Goal: Task Accomplishment & Management: Use online tool/utility

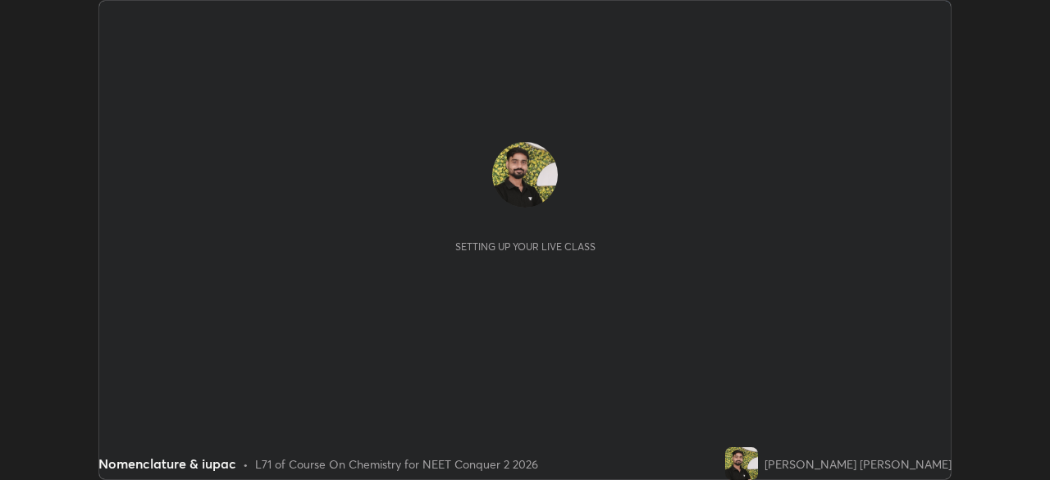
scroll to position [480, 1050]
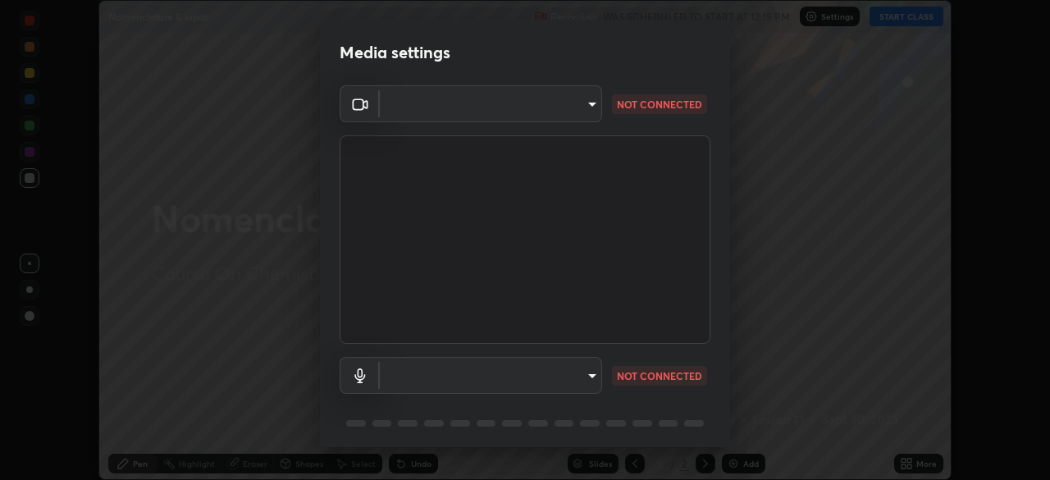
type input "948fa7bdf1557d7b90a8c57391c99ce3b3800c21834d1cf95a04e0d9860db1dc"
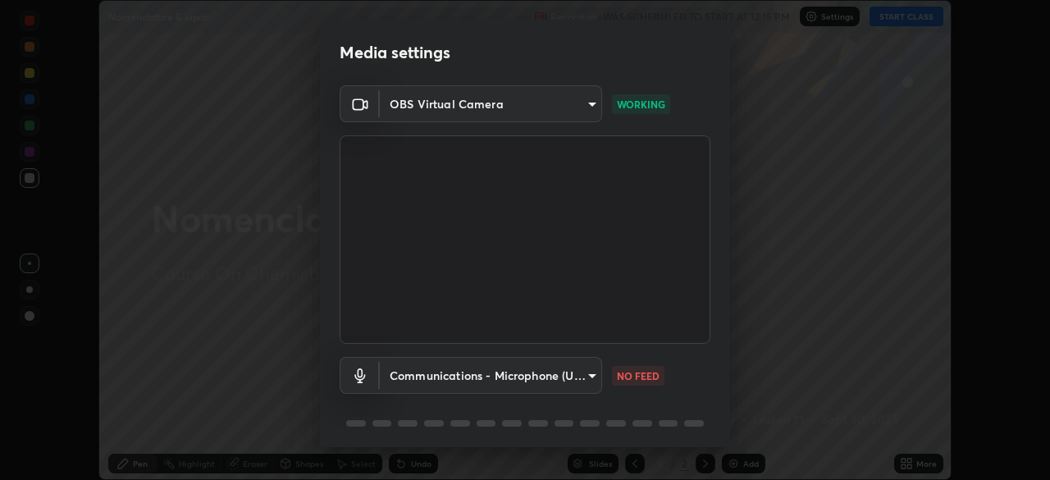
click at [512, 374] on body "Erase all Nomenclature & iupac Recording WAS SCHEDULED TO START AT 12:15 PM Set…" at bounding box center [525, 240] width 1050 height 480
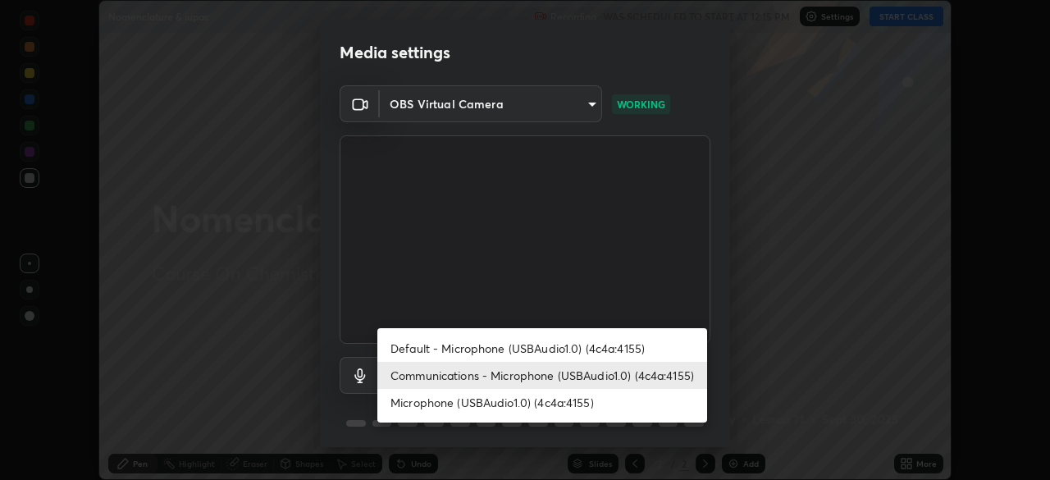
click at [522, 399] on li "Microphone (USBAudio1.0) (4c4a:4155)" at bounding box center [542, 402] width 330 height 27
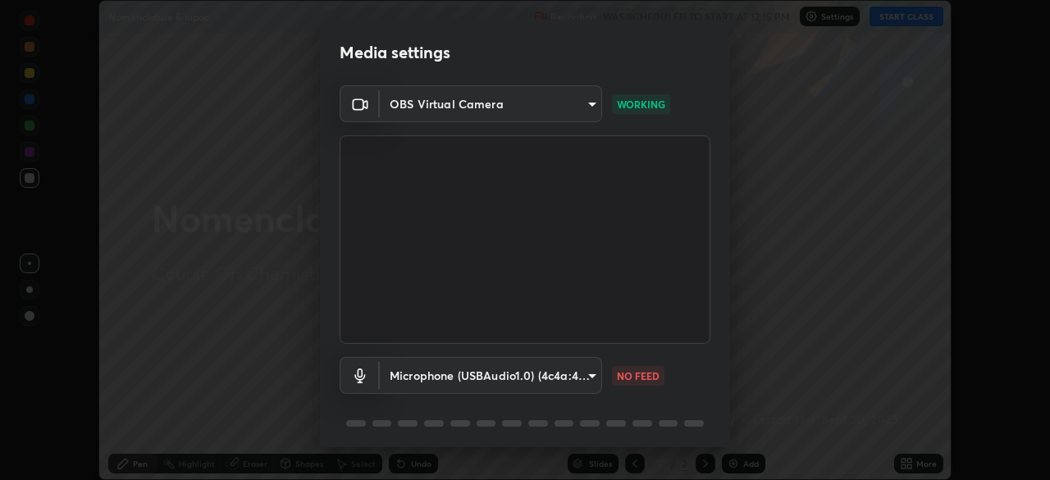
click at [554, 380] on body "Erase all Nomenclature & iupac Recording WAS SCHEDULED TO START AT 12:15 PM Set…" at bounding box center [525, 240] width 1050 height 480
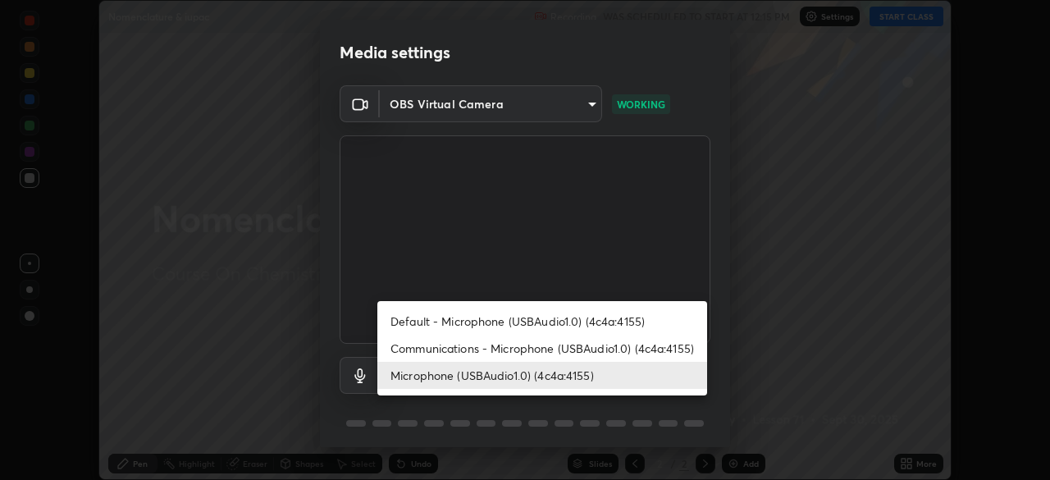
click at [562, 346] on li "Communications - Microphone (USBAudio1.0) (4c4a:4155)" at bounding box center [542, 348] width 330 height 27
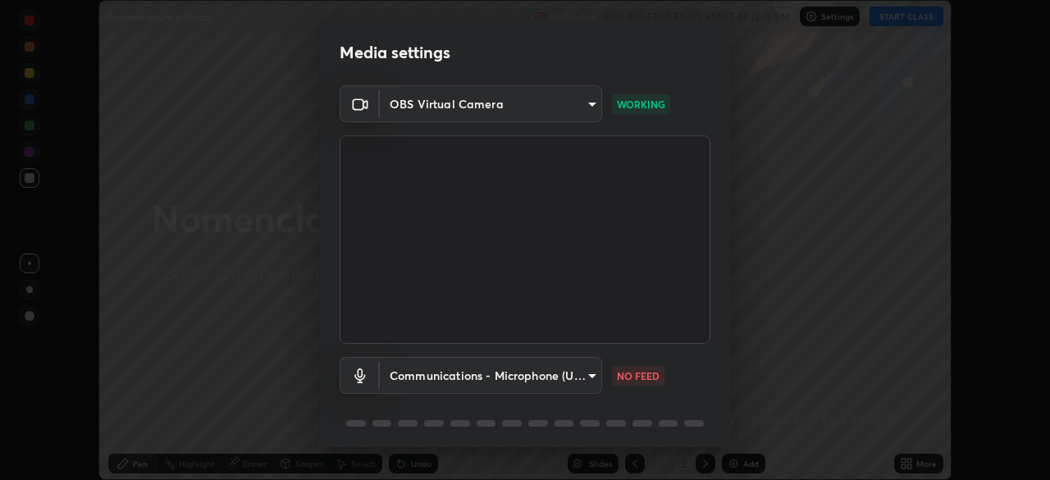
click at [545, 375] on body "Erase all Nomenclature & iupac Recording WAS SCHEDULED TO START AT 12:15 PM Set…" at bounding box center [525, 240] width 1050 height 480
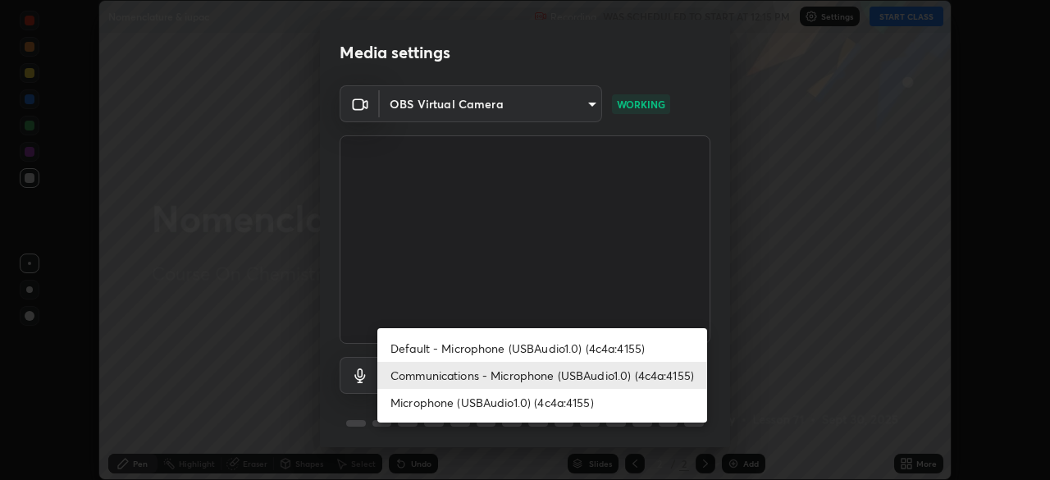
click at [557, 348] on li "Default - Microphone (USBAudio1.0) (4c4a:4155)" at bounding box center [542, 348] width 330 height 27
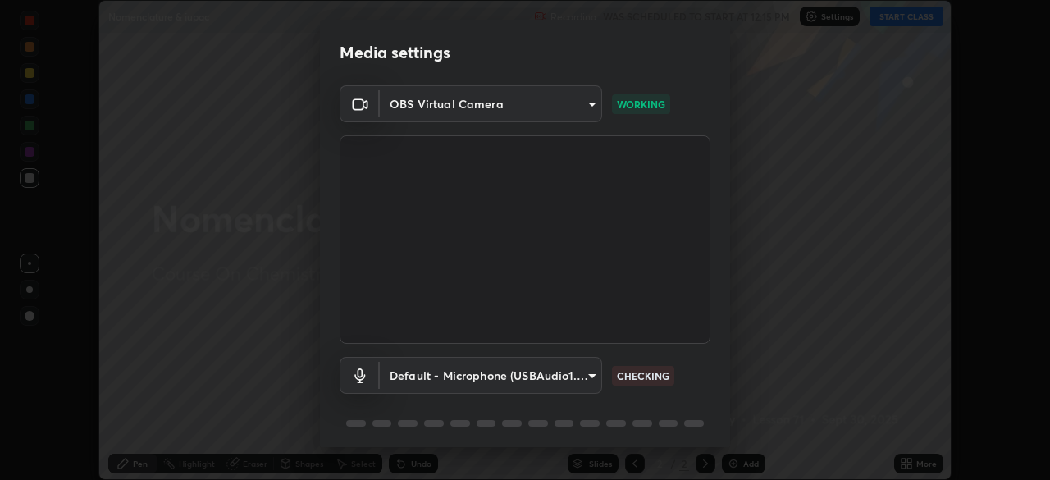
click at [549, 366] on body "Erase all Nomenclature & iupac Recording WAS SCHEDULED TO START AT 12:15 PM Set…" at bounding box center [525, 240] width 1050 height 480
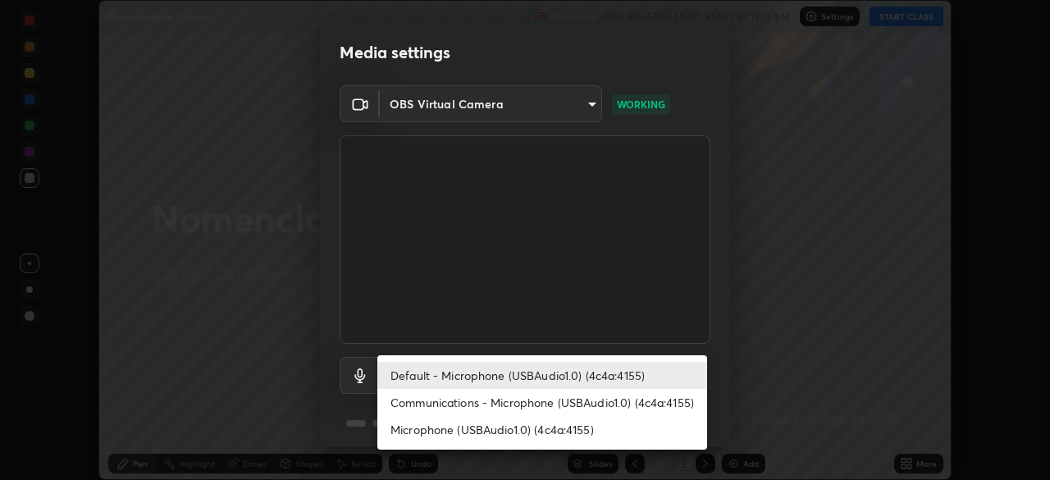
click at [538, 434] on li "Microphone (USBAudio1.0) (4c4a:4155)" at bounding box center [542, 429] width 330 height 27
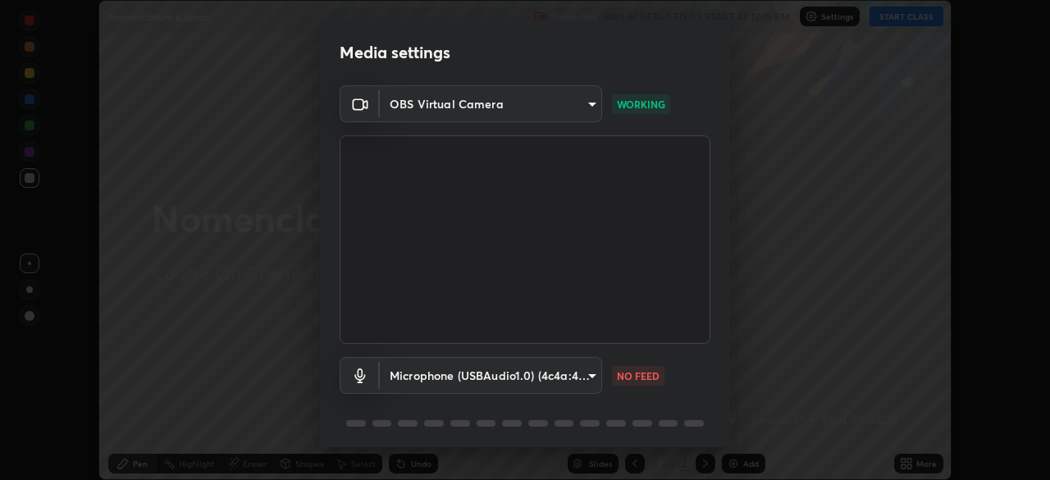
click at [518, 376] on body "Erase all Nomenclature & iupac Recording WAS SCHEDULED TO START AT 12:15 PM Set…" at bounding box center [525, 240] width 1050 height 480
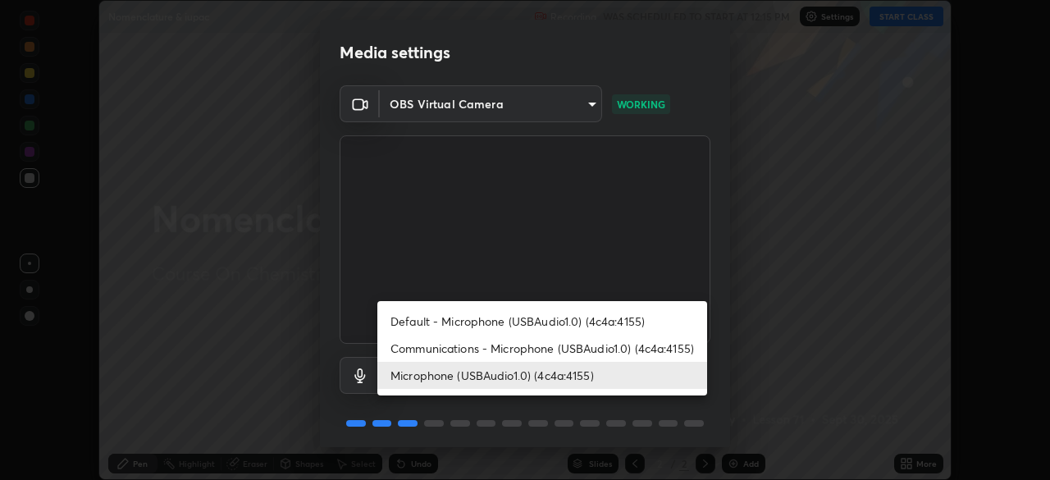
click at [518, 349] on li "Communications - Microphone (USBAudio1.0) (4c4a:4155)" at bounding box center [542, 348] width 330 height 27
type input "communications"
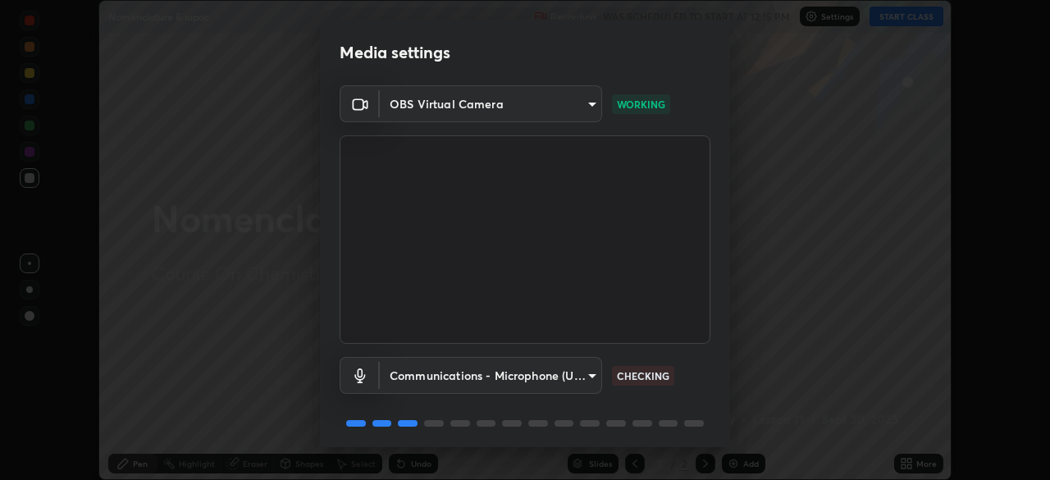
scroll to position [58, 0]
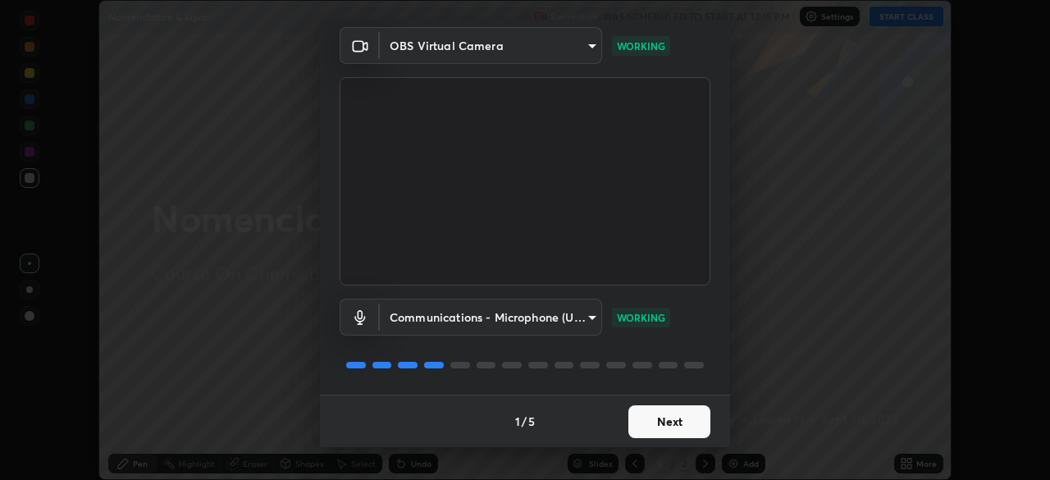
click at [655, 420] on button "Next" at bounding box center [669, 421] width 82 height 33
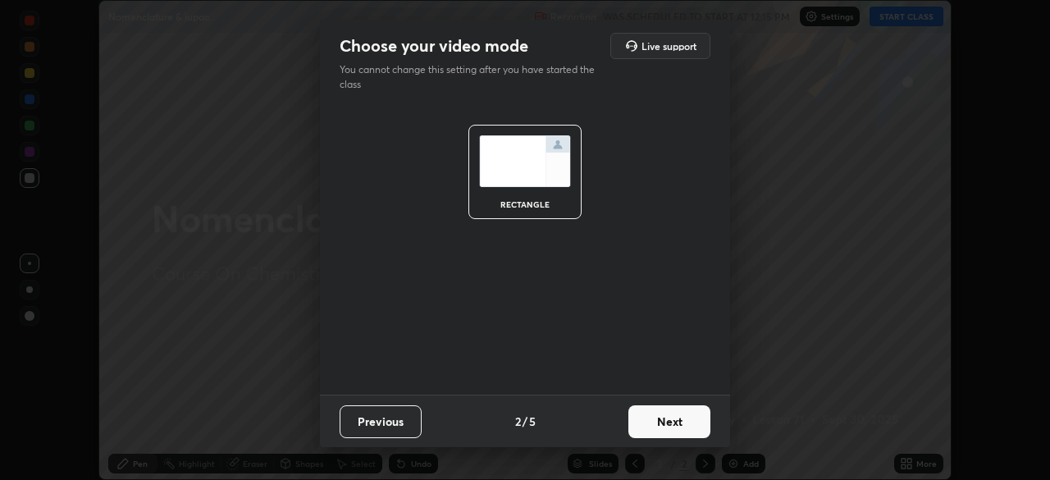
click at [668, 415] on button "Next" at bounding box center [669, 421] width 82 height 33
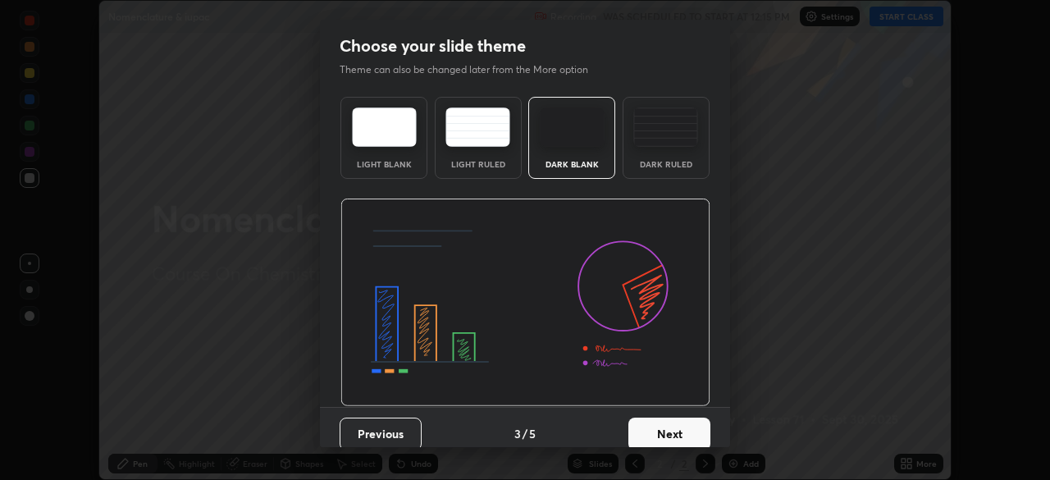
click at [668, 437] on button "Next" at bounding box center [669, 433] width 82 height 33
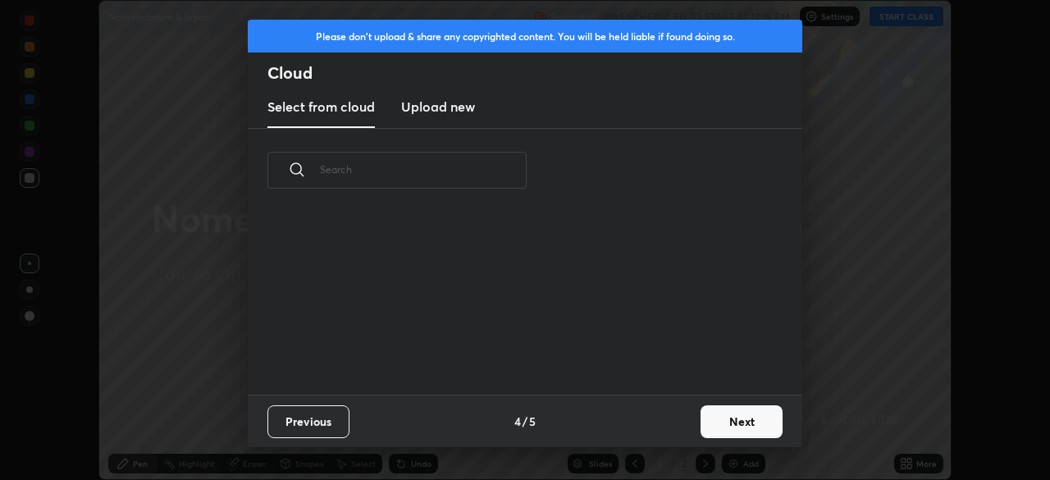
scroll to position [182, 527]
click at [723, 427] on button "Next" at bounding box center [741, 421] width 82 height 33
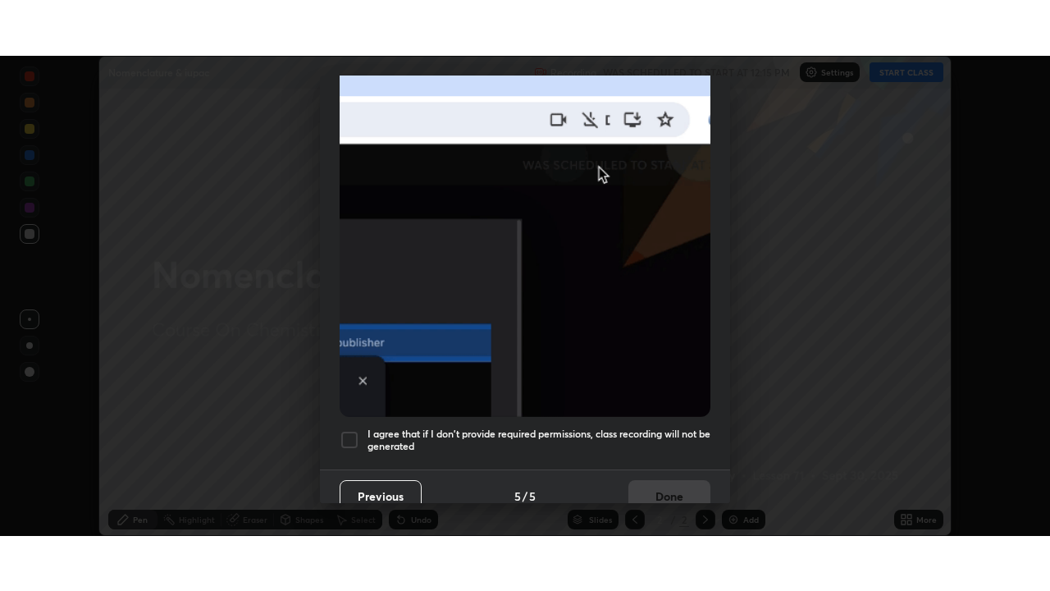
scroll to position [393, 0]
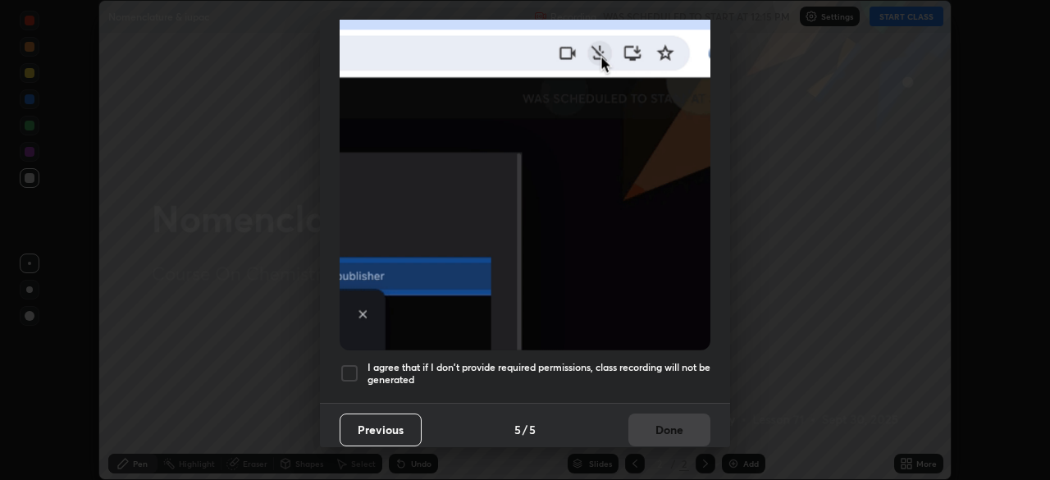
click at [348, 372] on div at bounding box center [350, 373] width 20 height 20
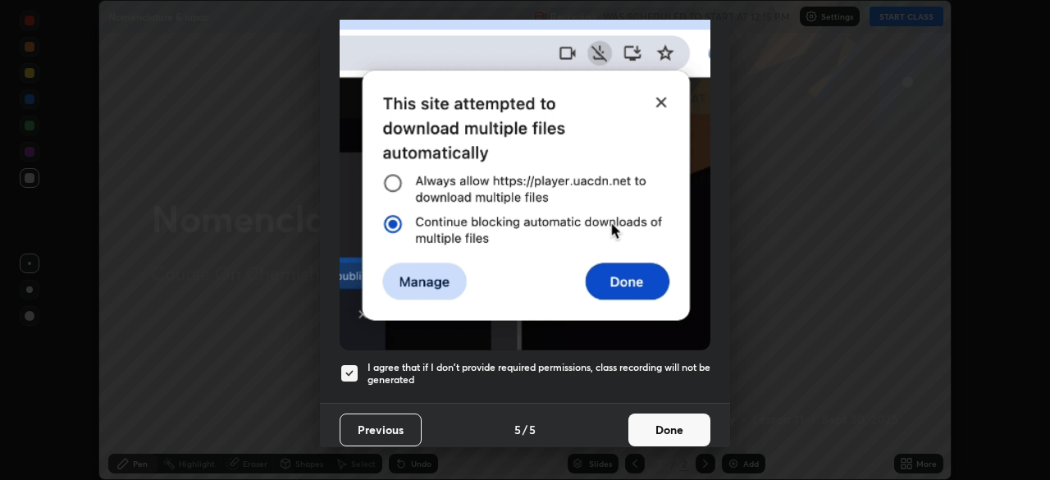
click at [659, 416] on button "Done" at bounding box center [669, 429] width 82 height 33
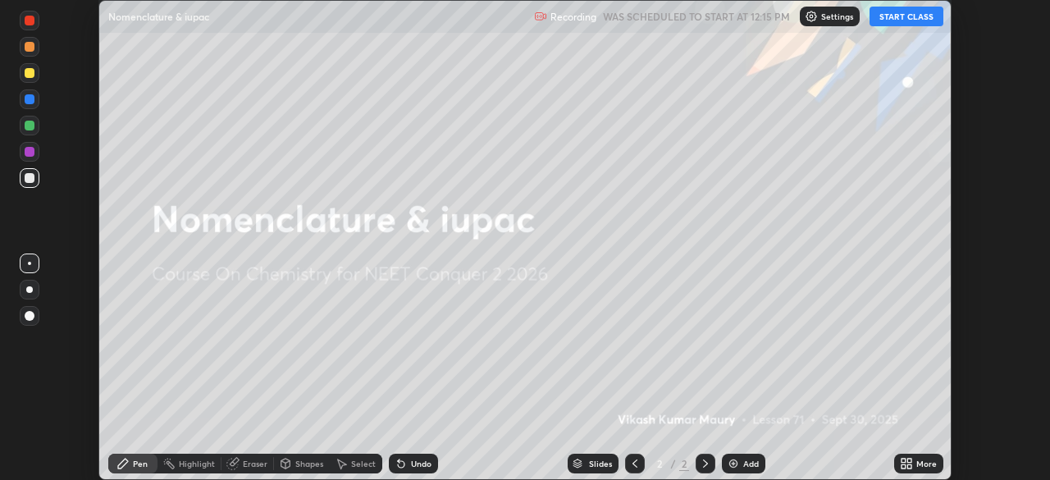
click at [915, 466] on div "More" at bounding box center [918, 464] width 49 height 20
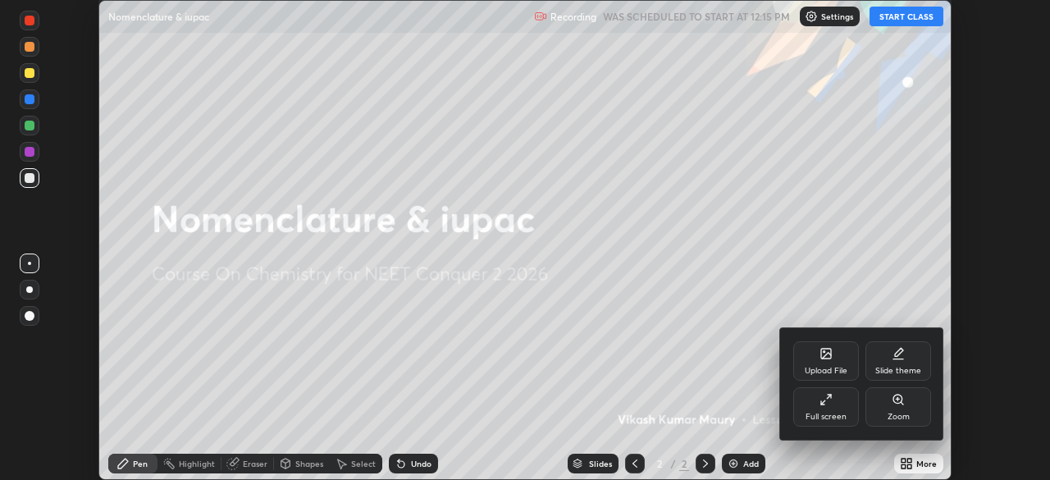
click at [834, 403] on div "Full screen" at bounding box center [826, 406] width 66 height 39
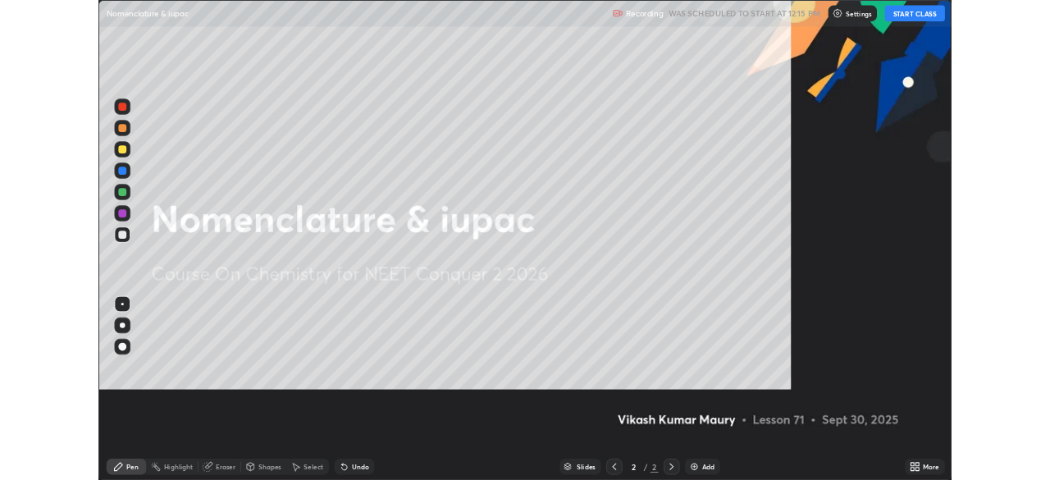
scroll to position [591, 1050]
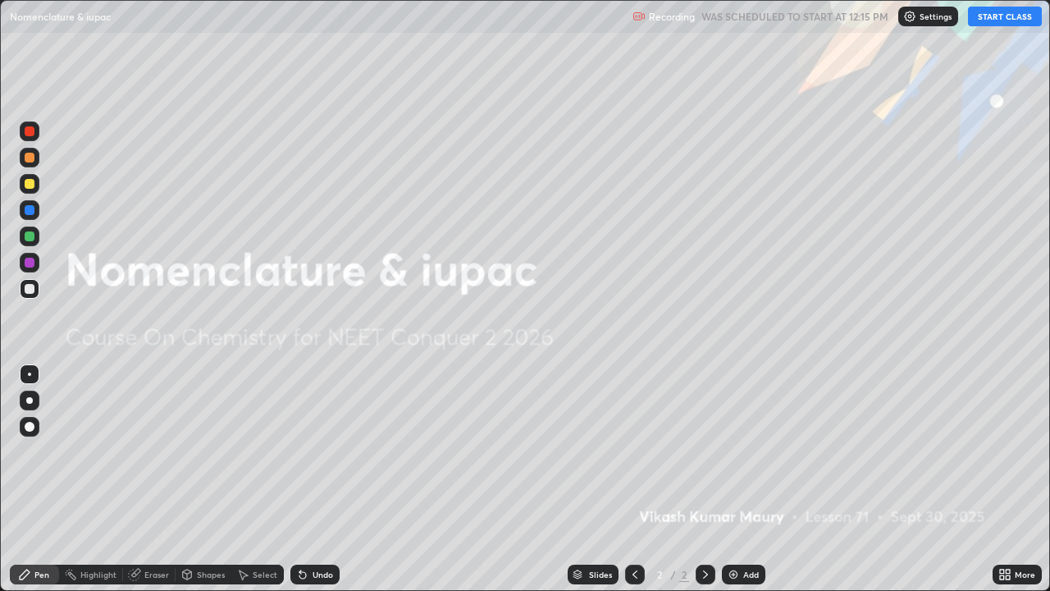
click at [992, 12] on button "START CLASS" at bounding box center [1005, 17] width 74 height 20
click at [743, 479] on div "Add" at bounding box center [751, 574] width 16 height 8
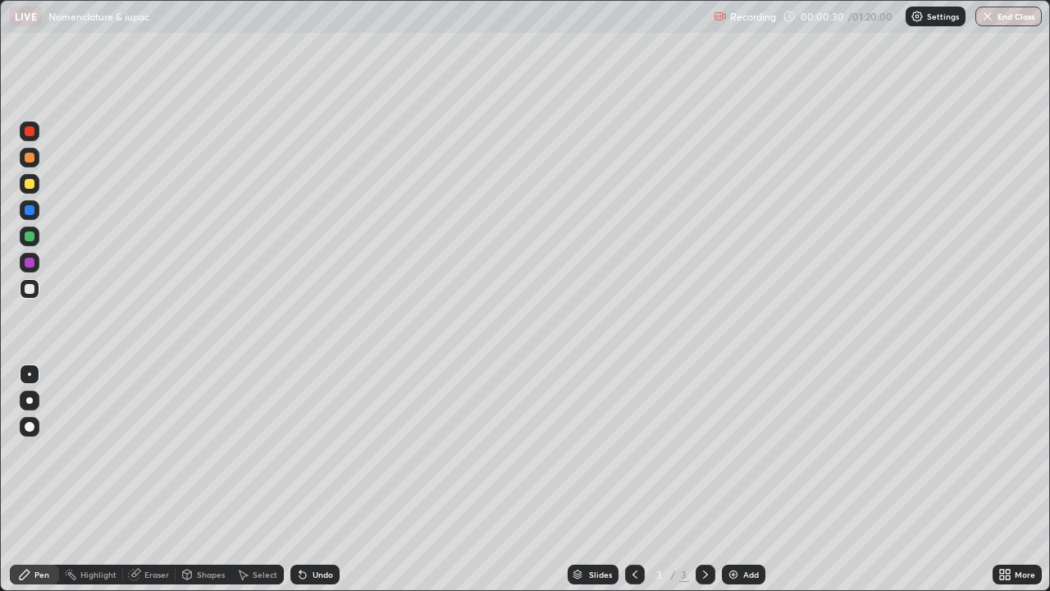
click at [157, 479] on div "Eraser" at bounding box center [156, 574] width 25 height 8
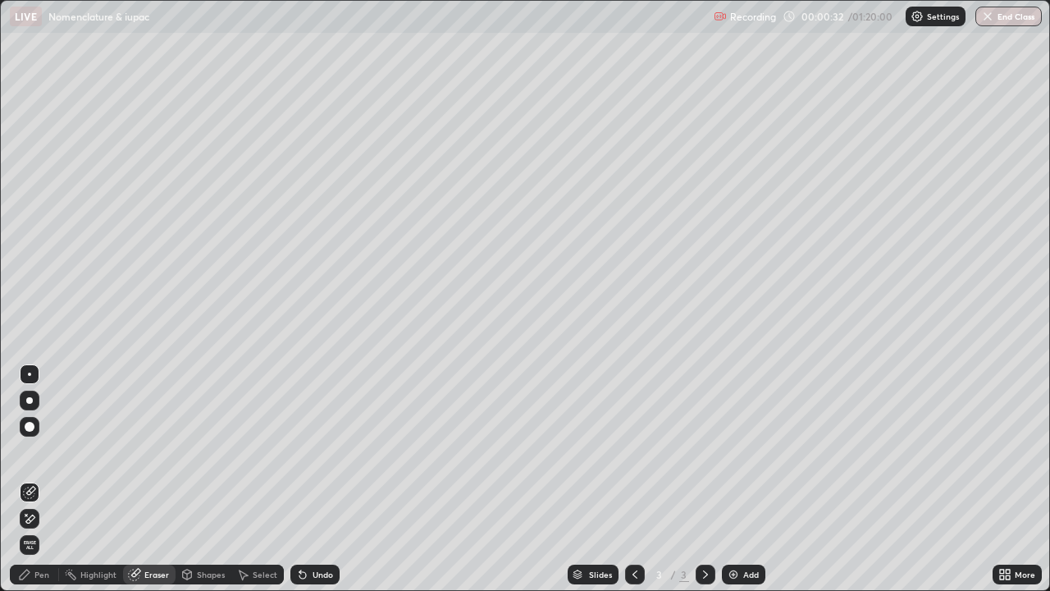
click at [39, 479] on div "Pen" at bounding box center [41, 574] width 15 height 8
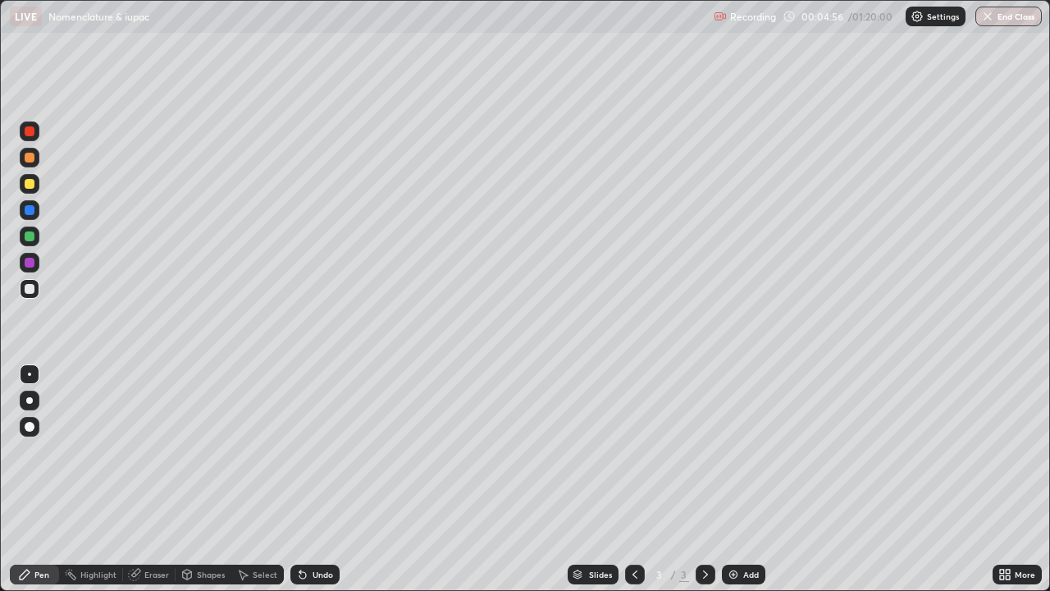
click at [154, 479] on div "Eraser" at bounding box center [156, 574] width 25 height 8
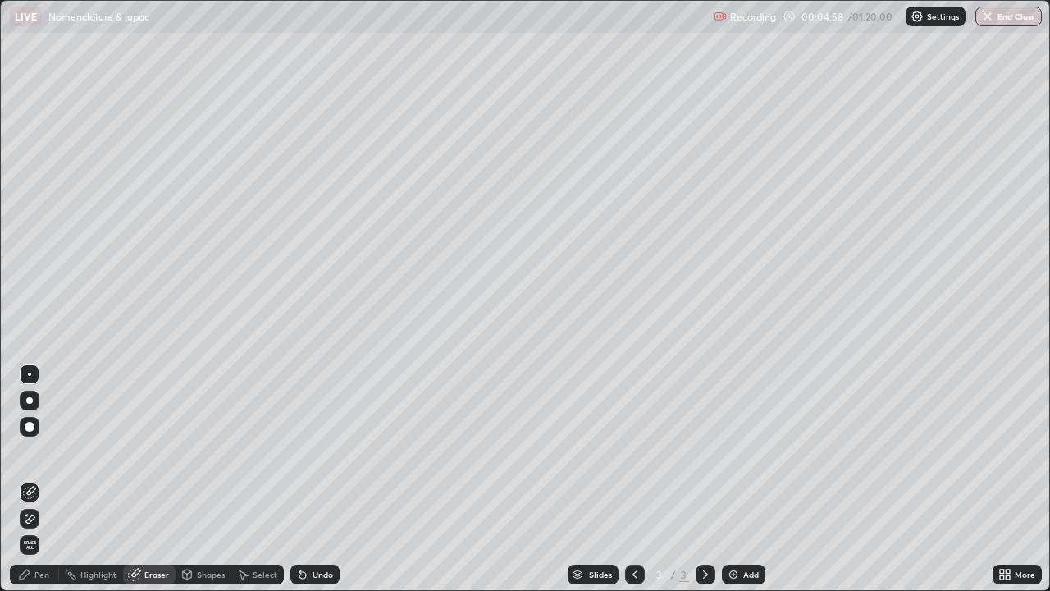
click at [40, 479] on div "Pen" at bounding box center [41, 574] width 15 height 8
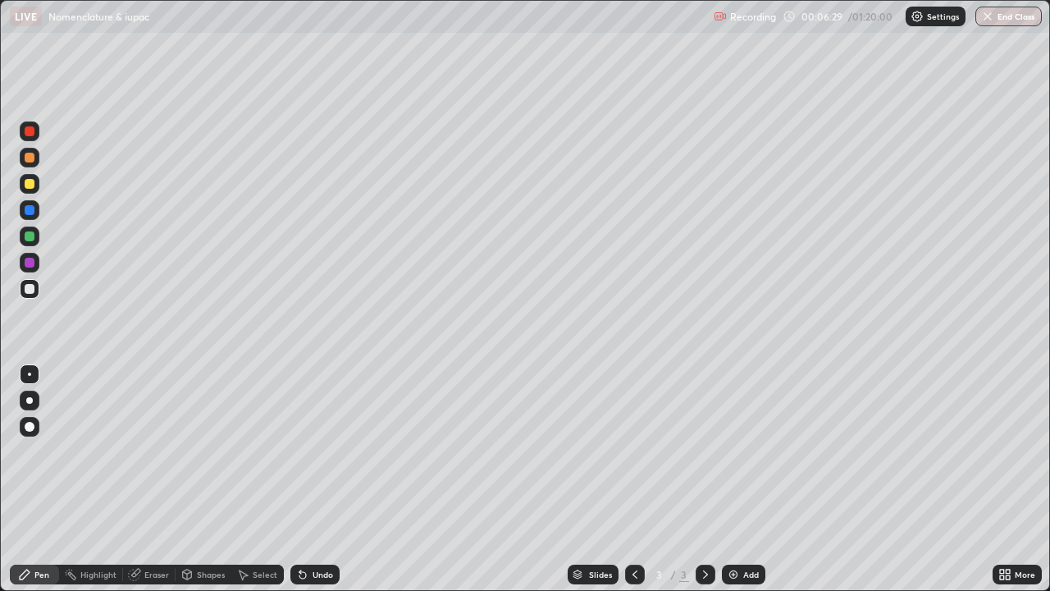
click at [738, 479] on img at bounding box center [733, 574] width 13 height 13
click at [744, 479] on div "Add" at bounding box center [751, 574] width 16 height 8
click at [141, 479] on div "Eraser" at bounding box center [149, 574] width 52 height 20
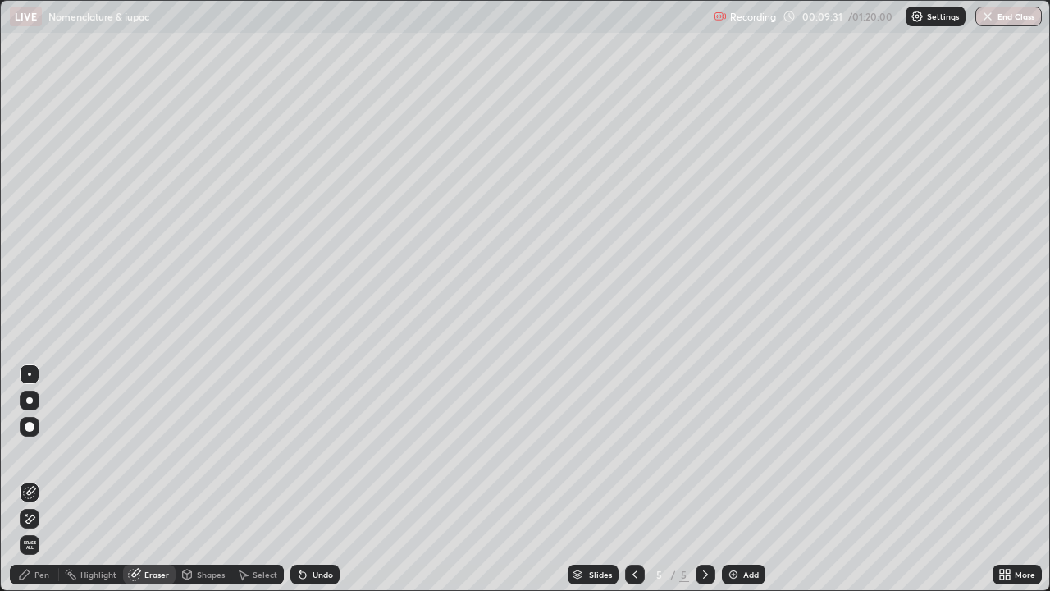
click at [44, 479] on div "Pen" at bounding box center [41, 574] width 15 height 8
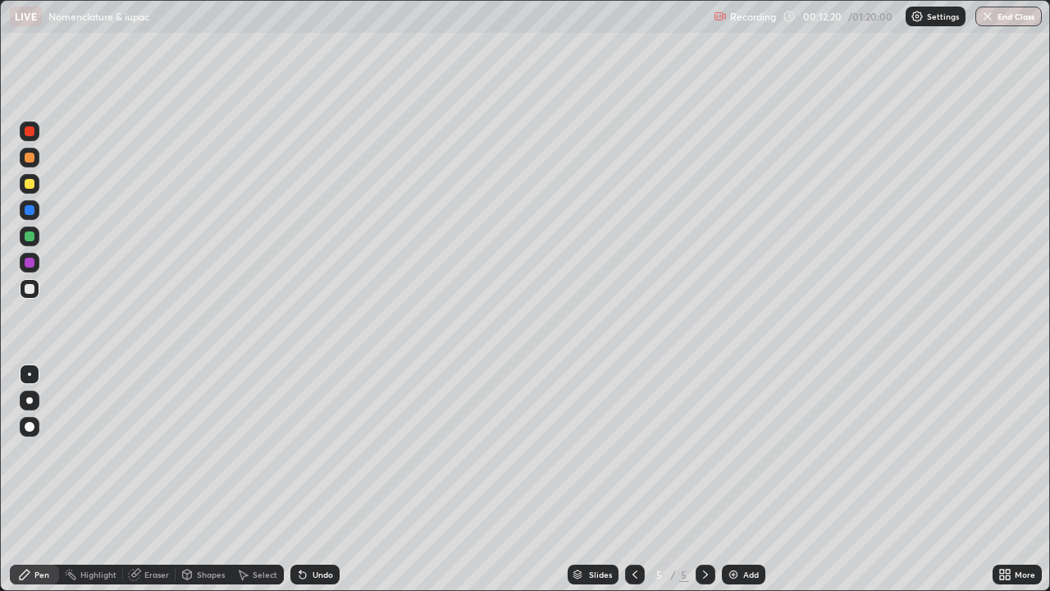
click at [741, 479] on div "Add" at bounding box center [743, 574] width 43 height 20
click at [165, 479] on div "Eraser" at bounding box center [156, 574] width 25 height 8
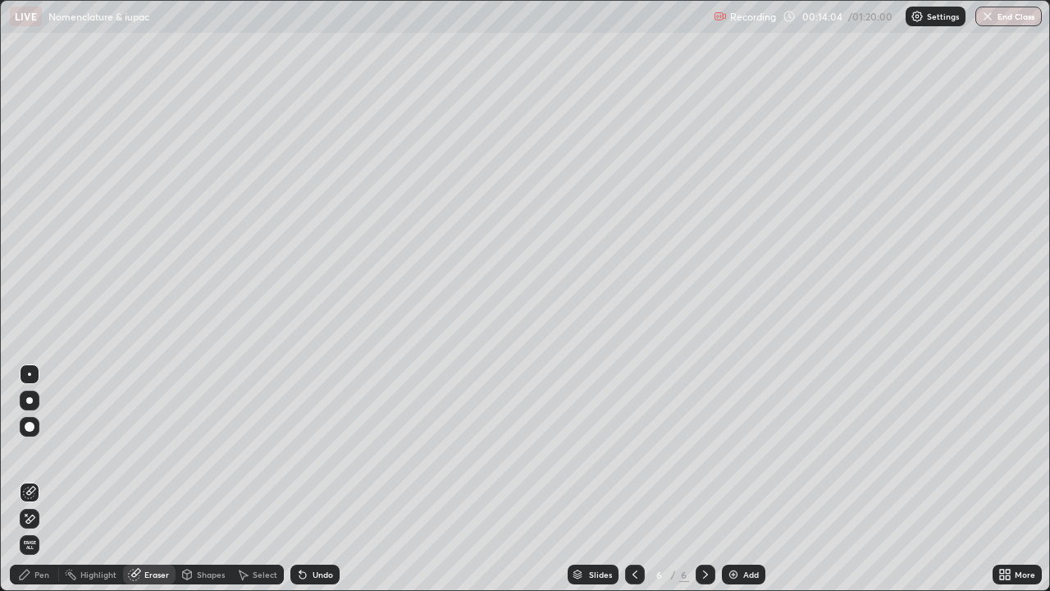
click at [41, 479] on div "Pen" at bounding box center [41, 574] width 15 height 8
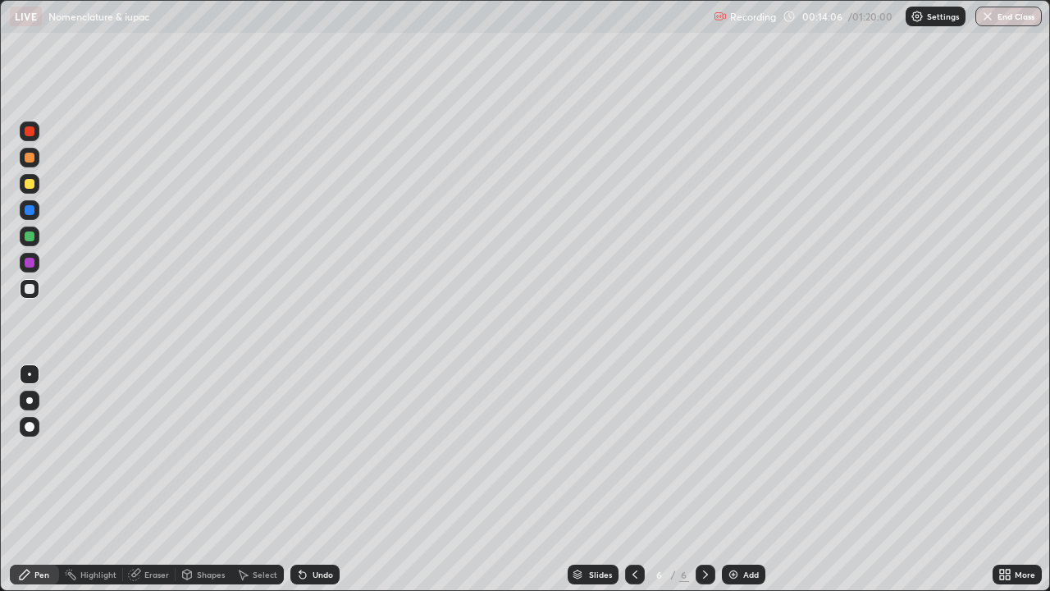
click at [149, 479] on div "Eraser" at bounding box center [156, 574] width 25 height 8
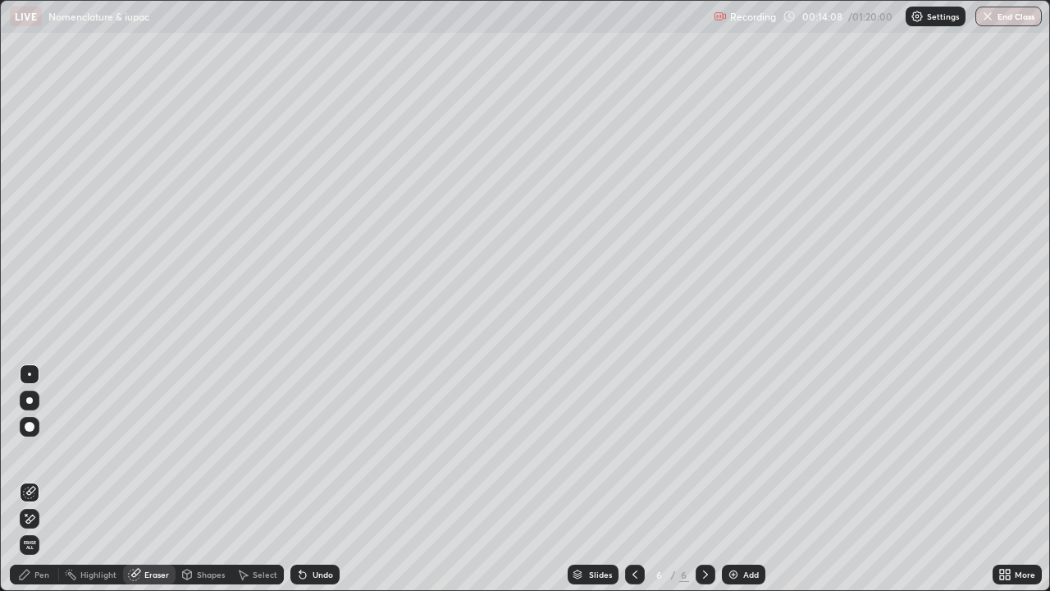
click at [39, 479] on div "Pen" at bounding box center [41, 574] width 15 height 8
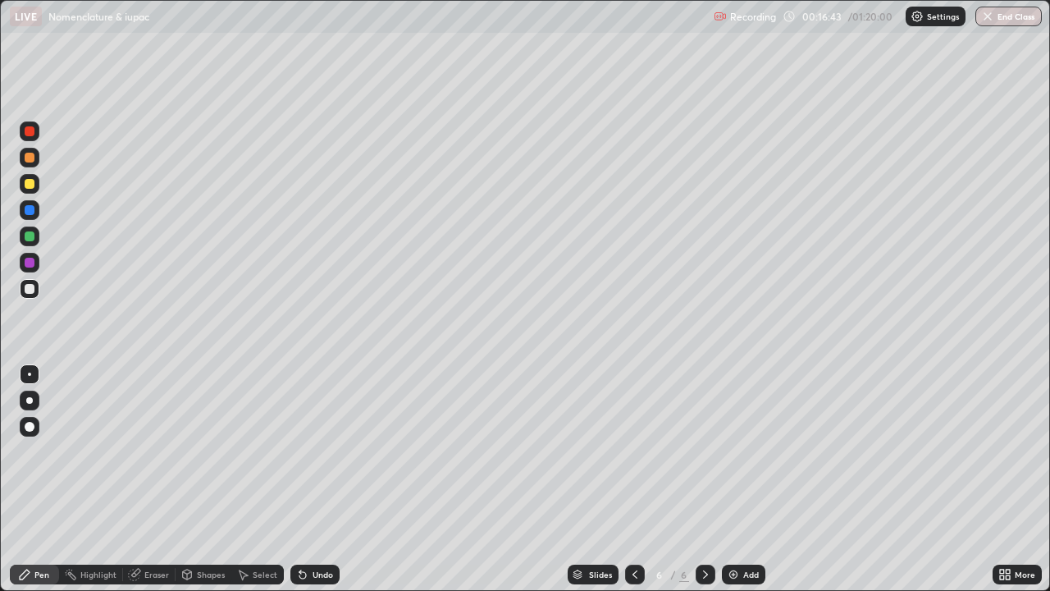
click at [743, 479] on div "Add" at bounding box center [751, 574] width 16 height 8
click at [732, 479] on img at bounding box center [733, 574] width 13 height 13
click at [633, 479] on icon at bounding box center [634, 574] width 13 height 13
click at [704, 479] on icon at bounding box center [705, 574] width 13 height 13
click at [750, 479] on div "Add" at bounding box center [751, 574] width 16 height 8
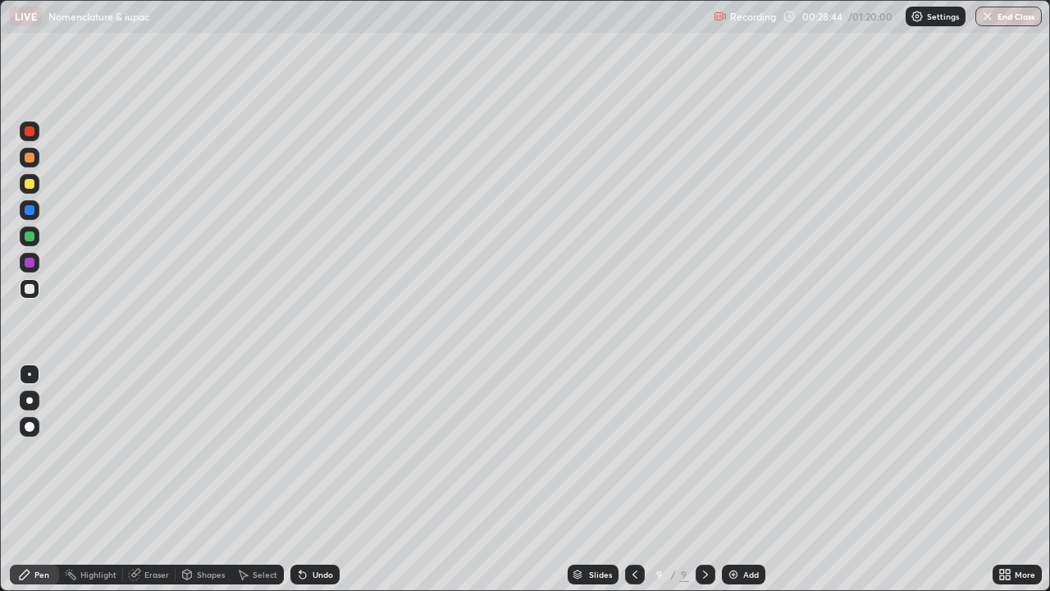
click at [736, 479] on img at bounding box center [733, 574] width 13 height 13
click at [159, 479] on div "Eraser" at bounding box center [156, 574] width 25 height 8
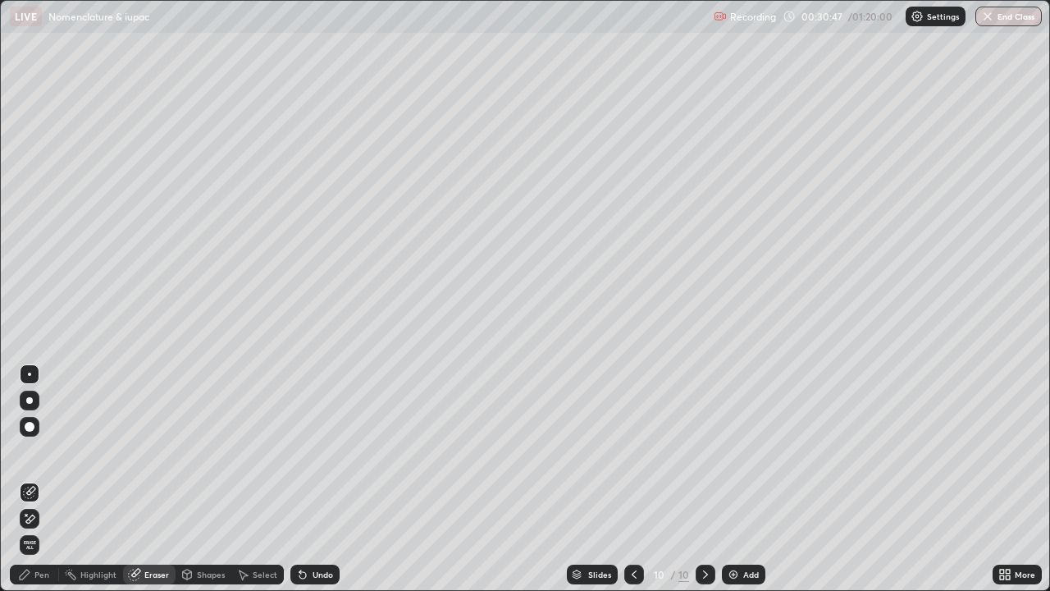
click at [42, 479] on div "Pen" at bounding box center [41, 574] width 15 height 8
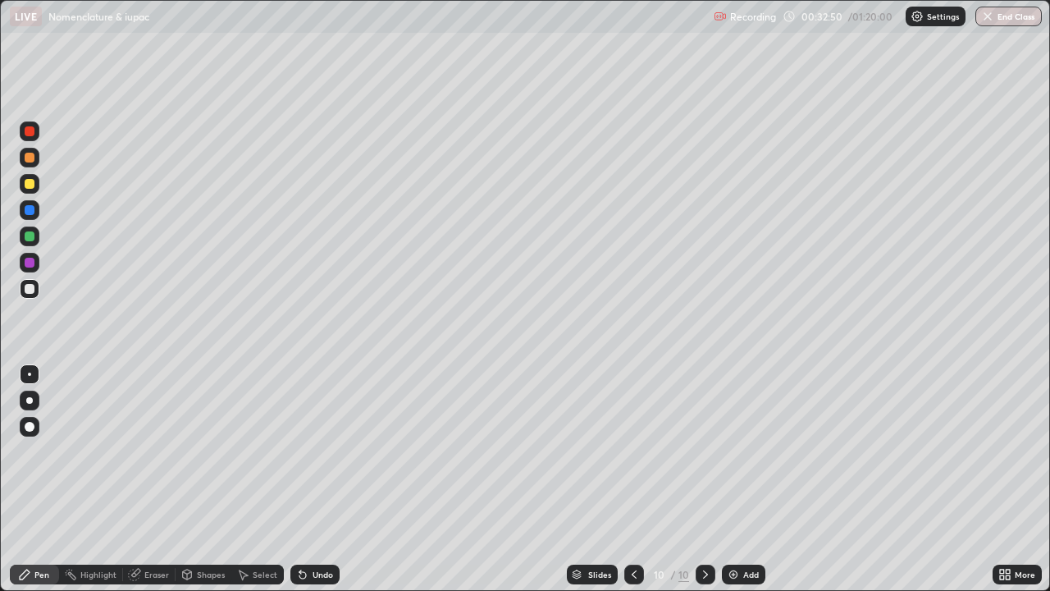
click at [746, 479] on div "Add" at bounding box center [751, 574] width 16 height 8
click at [151, 479] on div "Eraser" at bounding box center [156, 574] width 25 height 8
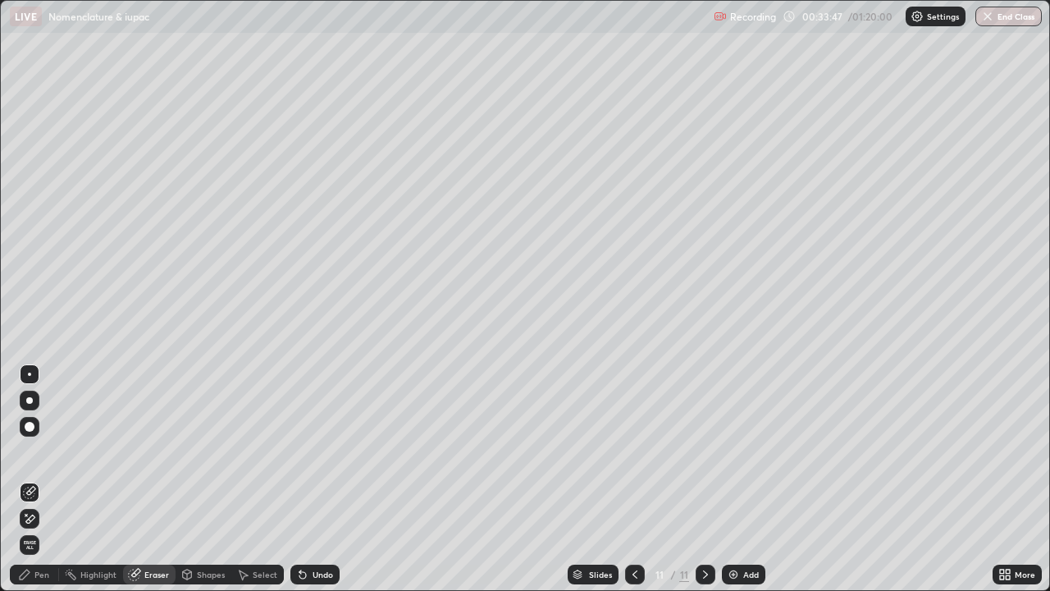
click at [46, 479] on div "Pen" at bounding box center [41, 574] width 15 height 8
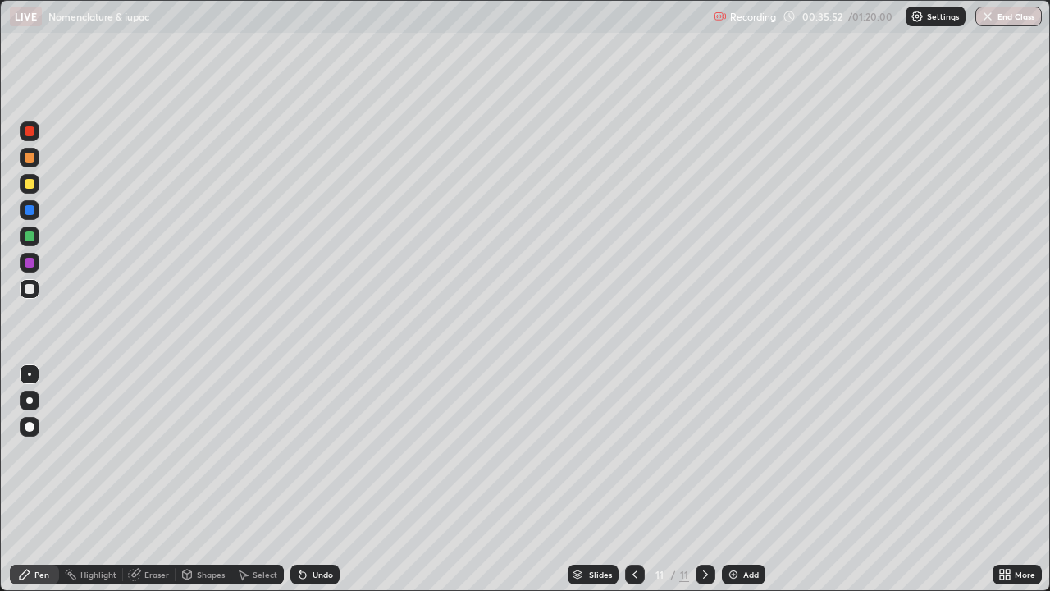
click at [1007, 479] on icon at bounding box center [1008, 571] width 4 height 4
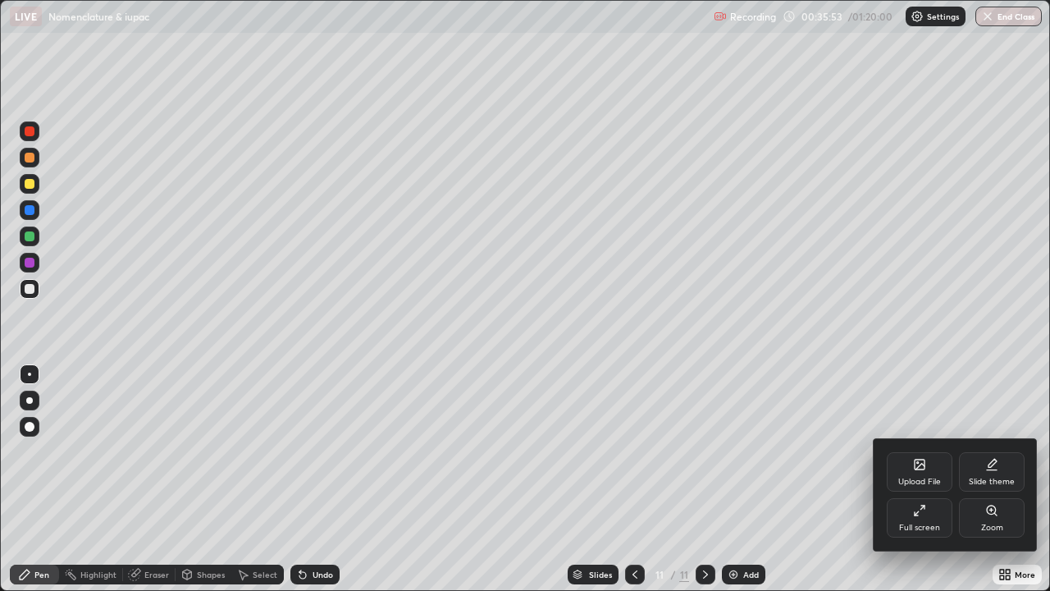
click at [923, 479] on icon at bounding box center [919, 510] width 13 height 13
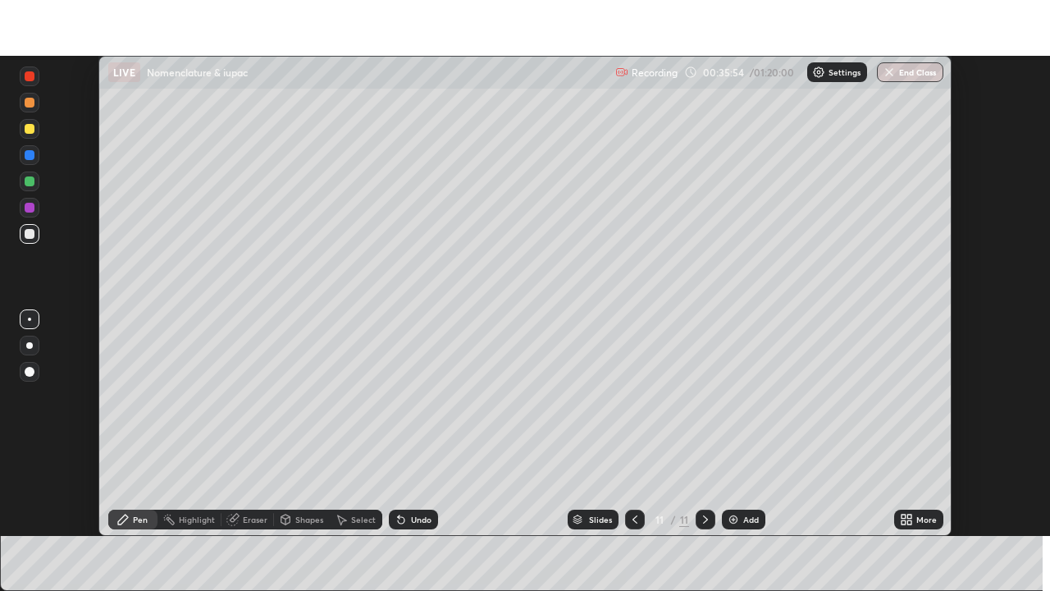
scroll to position [81536, 80966]
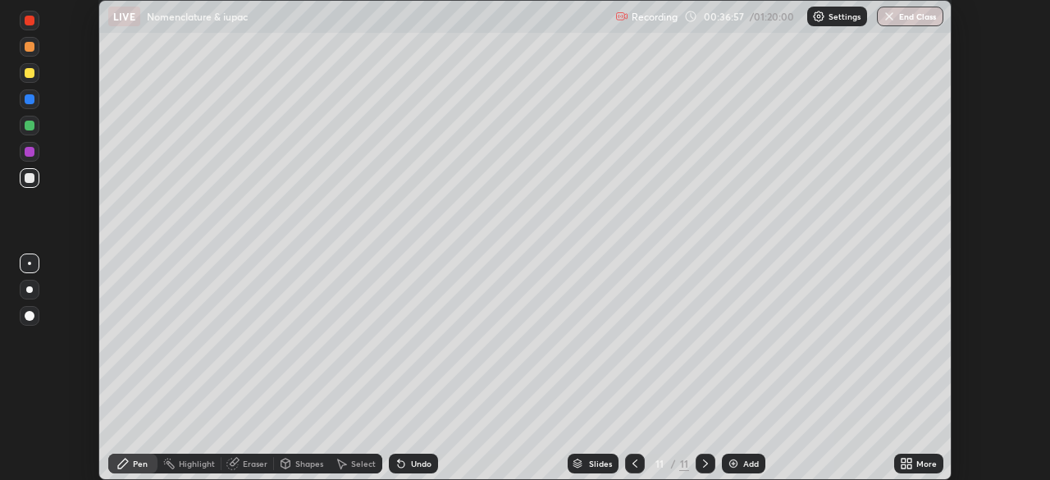
click at [919, 459] on div "More" at bounding box center [926, 463] width 21 height 8
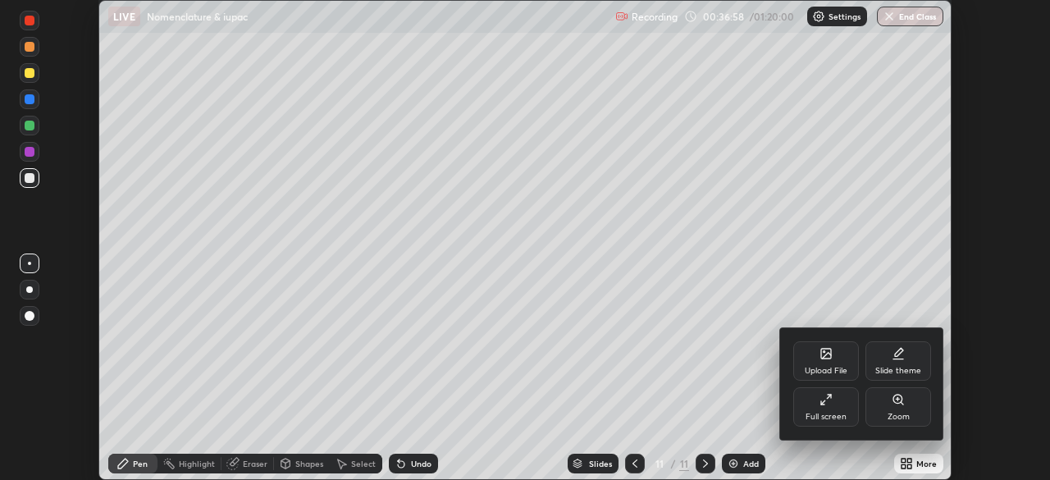
click at [837, 410] on div "Full screen" at bounding box center [826, 406] width 66 height 39
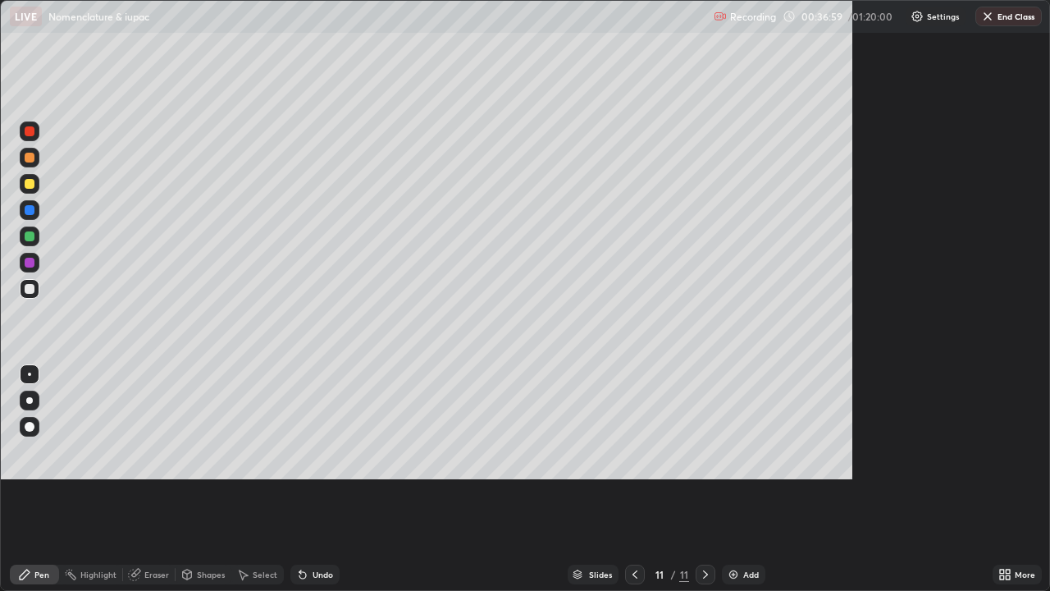
scroll to position [591, 1050]
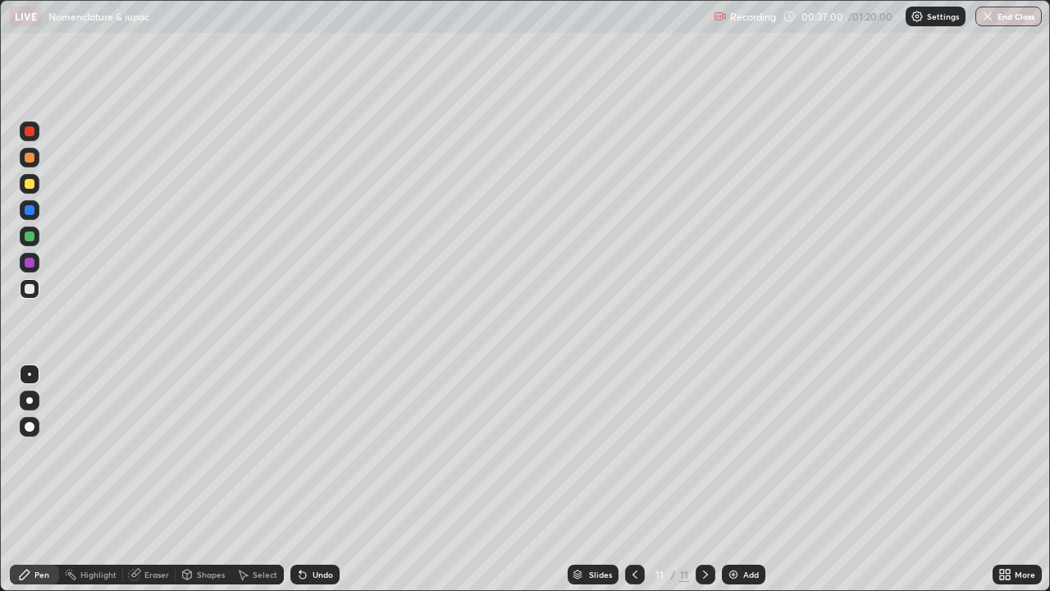
click at [746, 479] on div "Add" at bounding box center [751, 574] width 16 height 8
click at [838, 351] on button "Undo" at bounding box center [829, 360] width 48 height 20
click at [753, 479] on div "Add" at bounding box center [751, 574] width 16 height 8
click at [147, 479] on div "Eraser" at bounding box center [156, 574] width 25 height 8
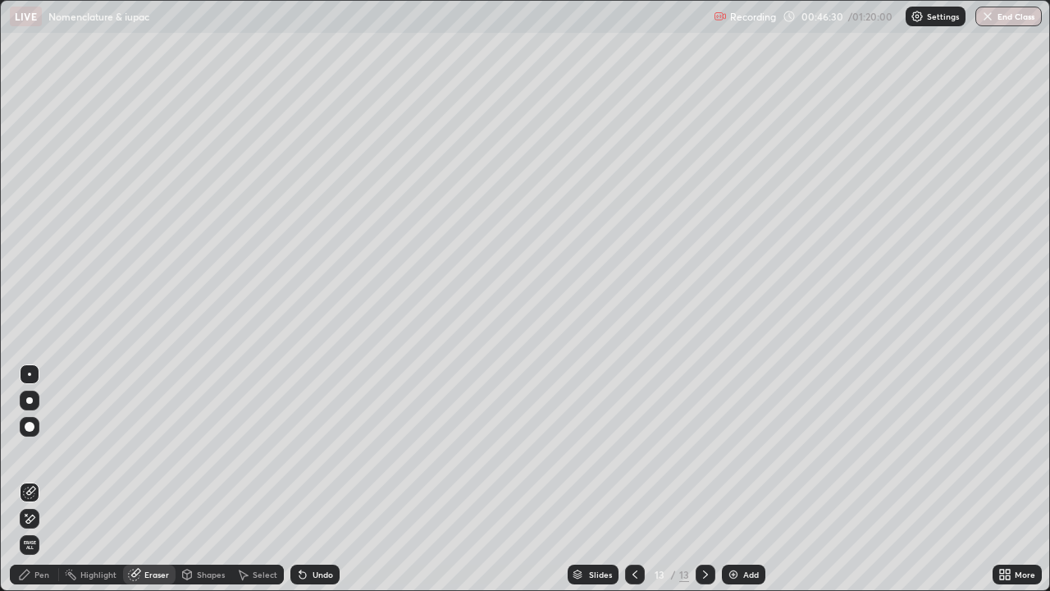
click at [34, 479] on div "Pen" at bounding box center [41, 574] width 15 height 8
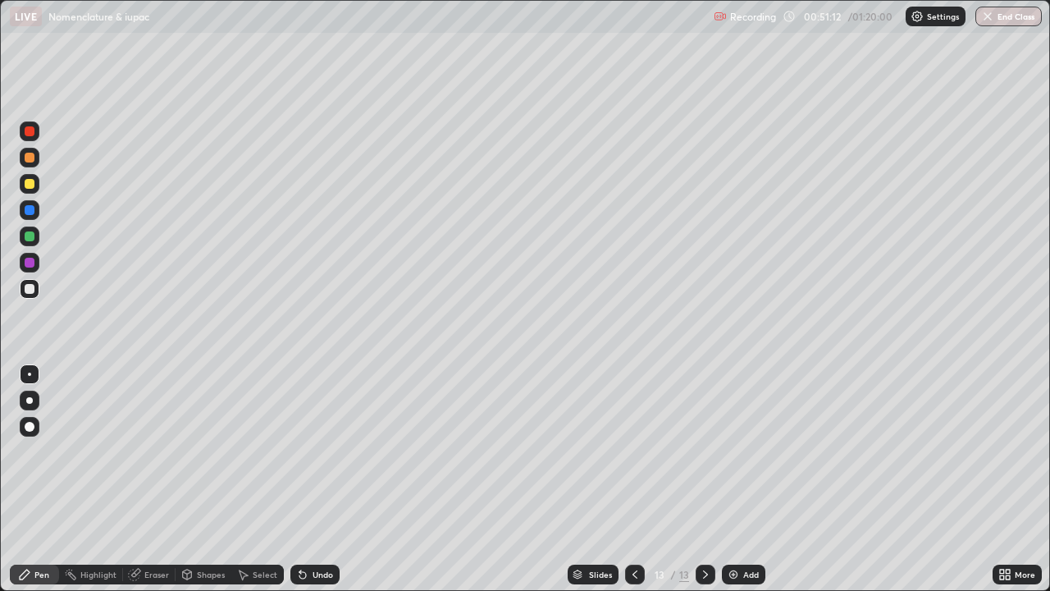
click at [738, 479] on img at bounding box center [733, 574] width 13 height 13
click at [159, 479] on div "Eraser" at bounding box center [156, 574] width 25 height 8
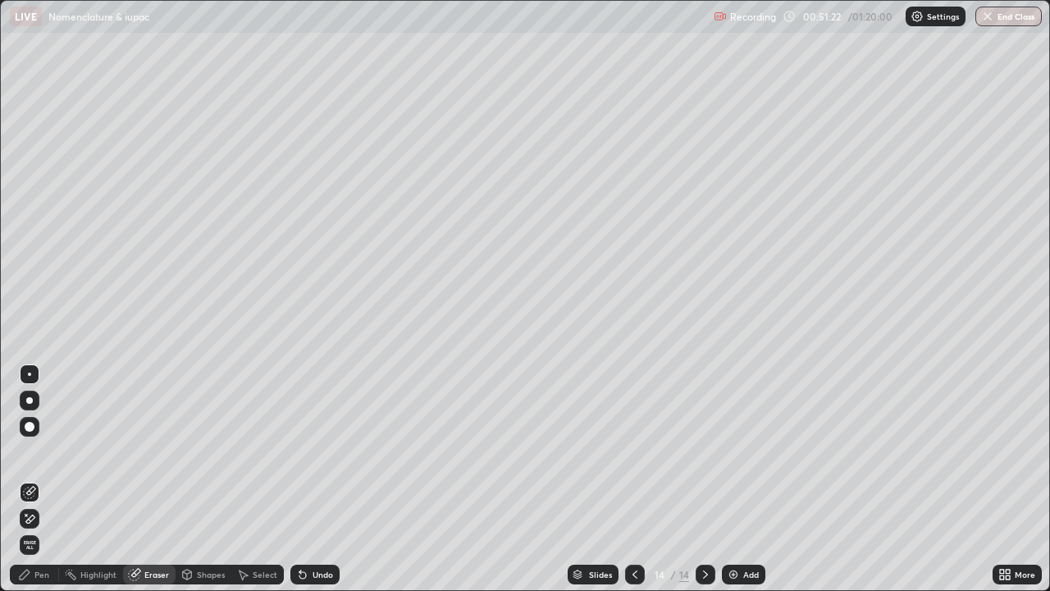
click at [37, 479] on div "Pen" at bounding box center [34, 574] width 49 height 20
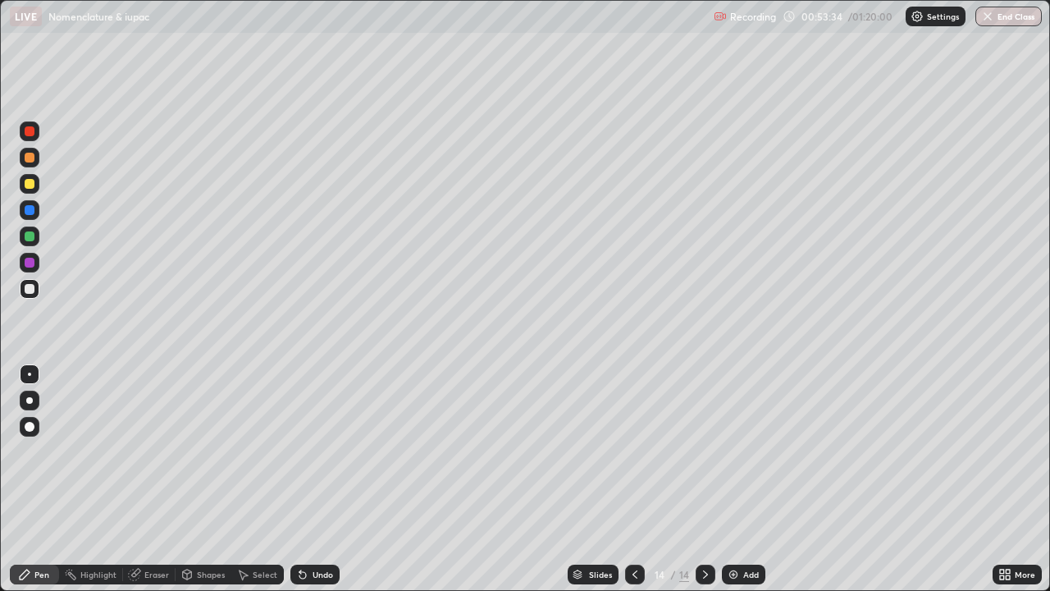
click at [737, 479] on img at bounding box center [733, 574] width 13 height 13
click at [156, 479] on div "Eraser" at bounding box center [156, 574] width 25 height 8
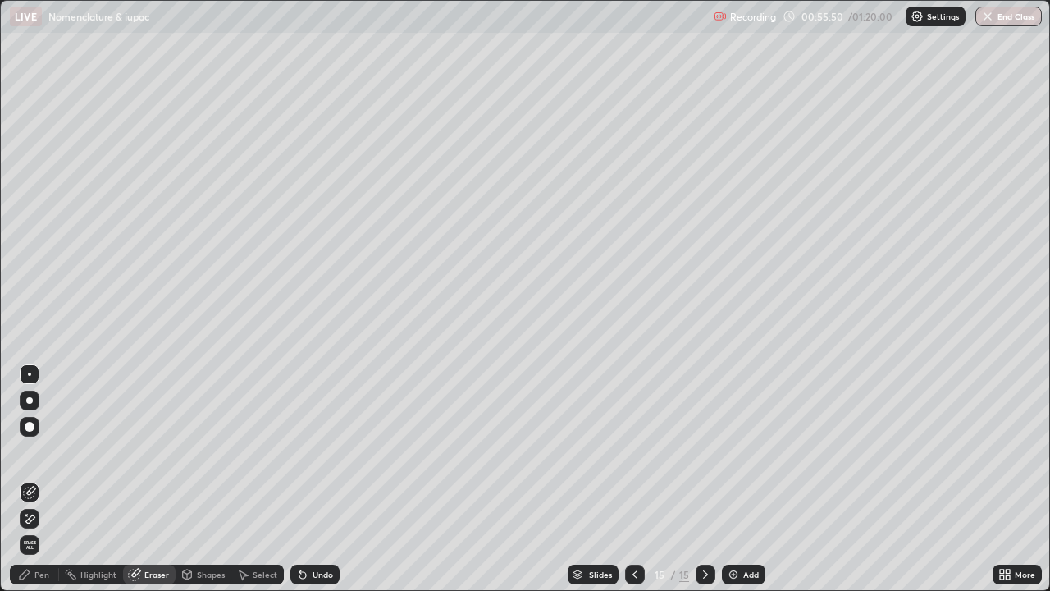
click at [32, 479] on div "Pen" at bounding box center [34, 574] width 49 height 20
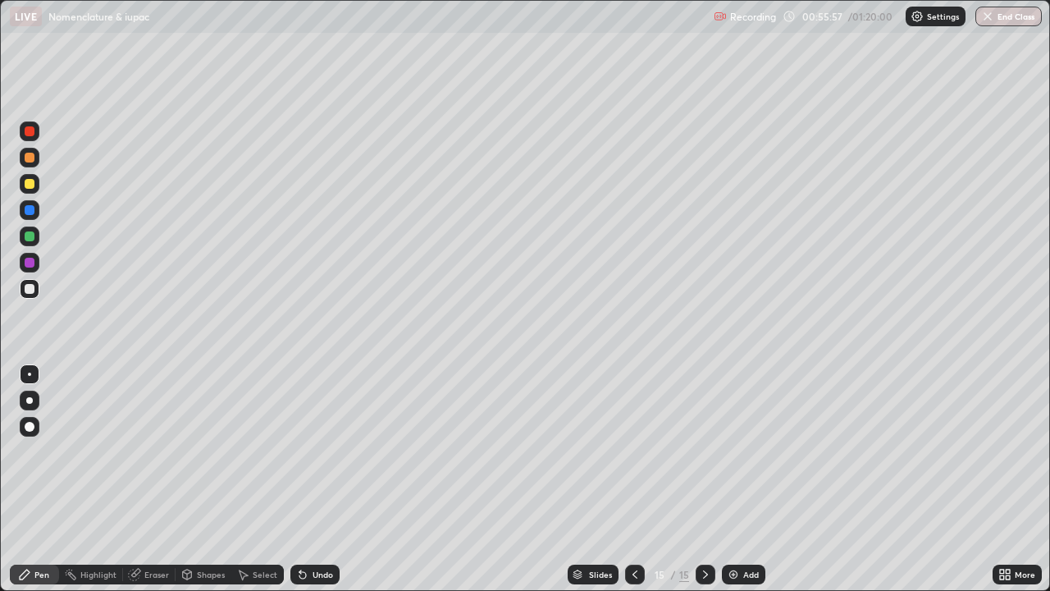
click at [154, 479] on div "Eraser" at bounding box center [156, 574] width 25 height 8
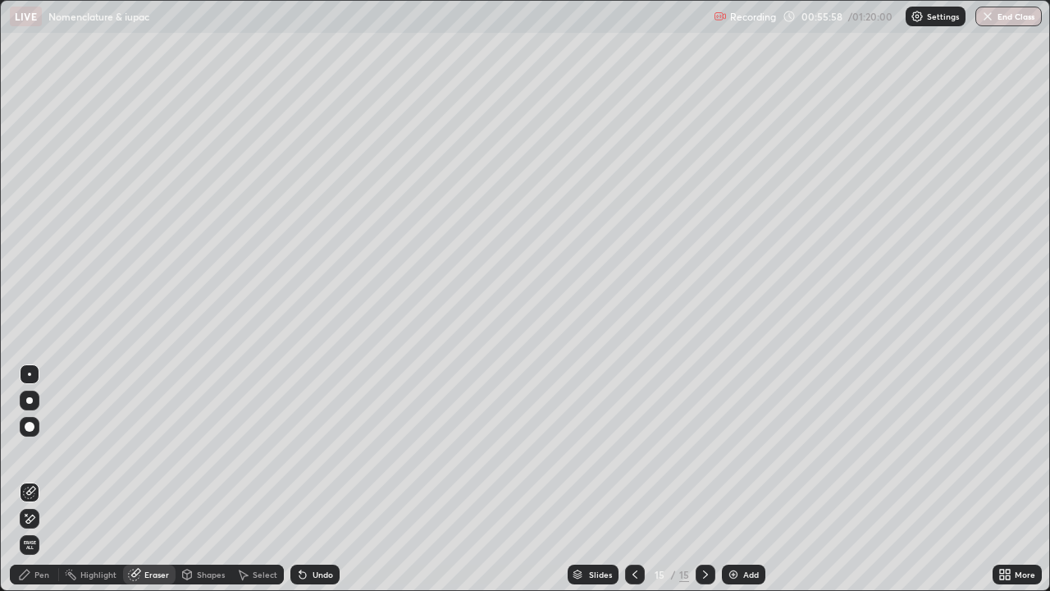
click at [43, 479] on div "Pen" at bounding box center [41, 574] width 15 height 8
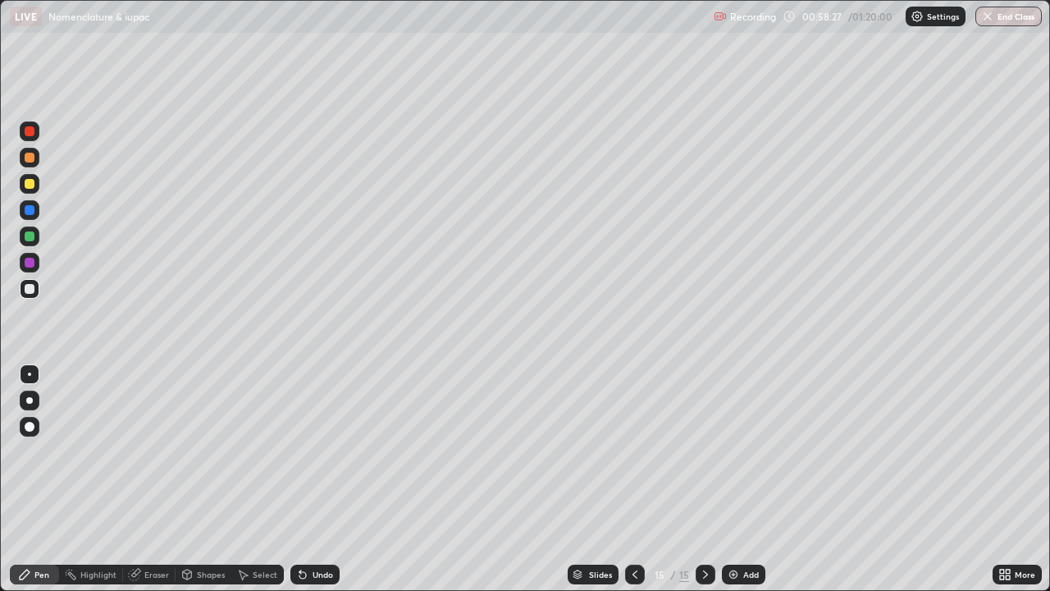
click at [1009, 23] on button "End Class" at bounding box center [1008, 17] width 66 height 20
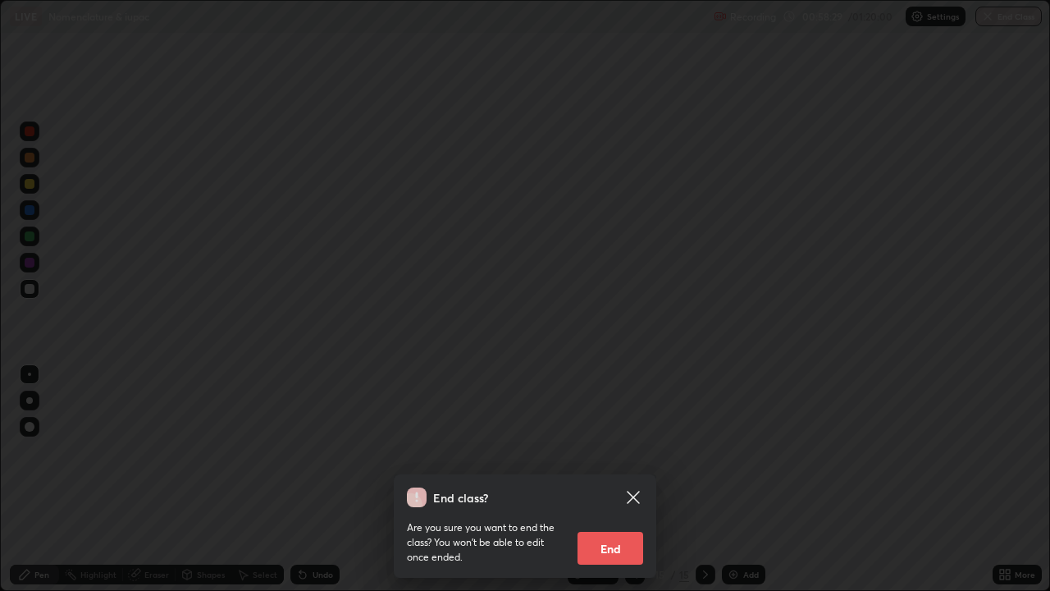
click at [633, 479] on icon at bounding box center [633, 497] width 20 height 20
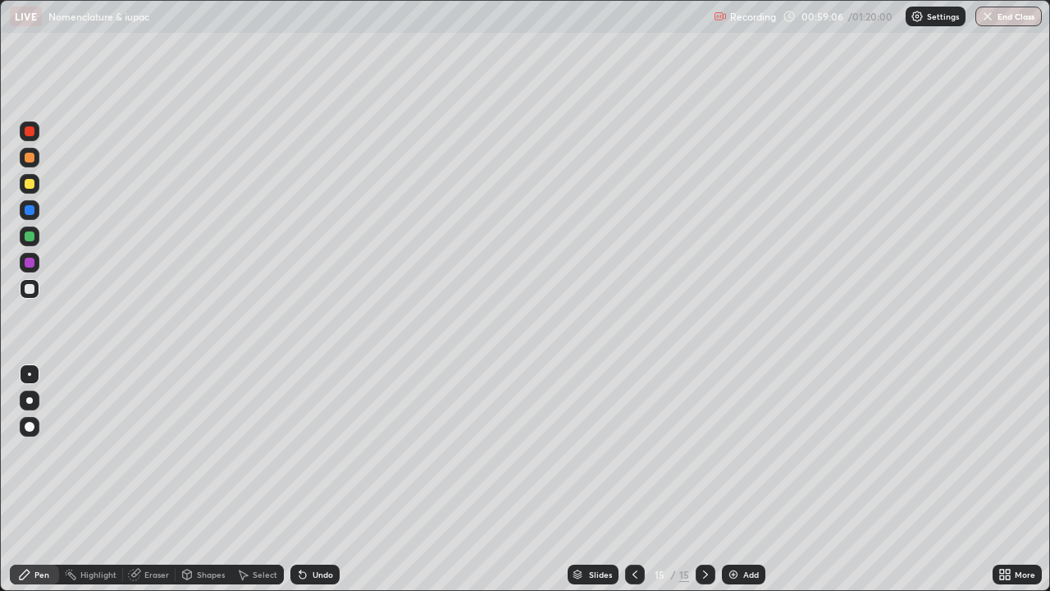
click at [1017, 19] on button "End Class" at bounding box center [1008, 17] width 66 height 20
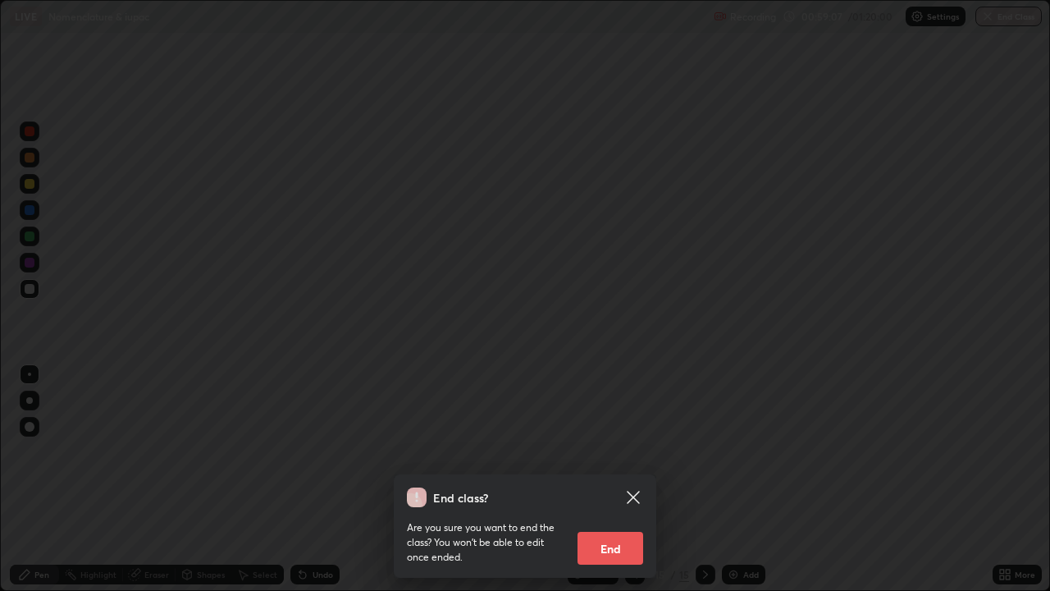
click at [616, 479] on button "End" at bounding box center [610, 547] width 66 height 33
